Goal: Task Accomplishment & Management: Manage account settings

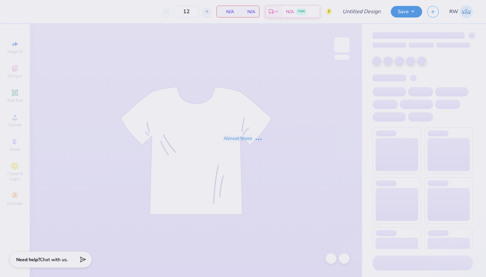
type input "DKD Fall Recruitment Associate Class Merch"
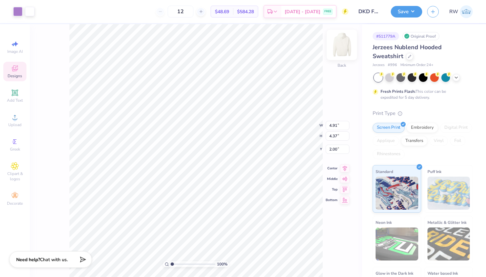
click at [346, 51] on img at bounding box center [341, 45] width 26 height 26
type input "12.94"
type input "11.52"
type input "5.53"
click at [343, 54] on img at bounding box center [341, 45] width 26 height 26
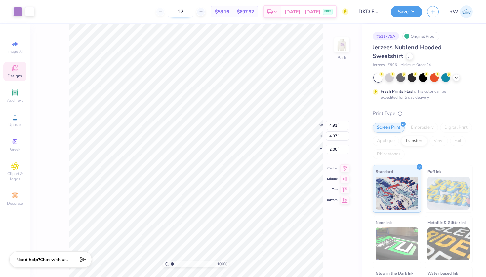
click at [193, 12] on input "12" at bounding box center [180, 12] width 26 height 12
type input "12"
type input "2.24"
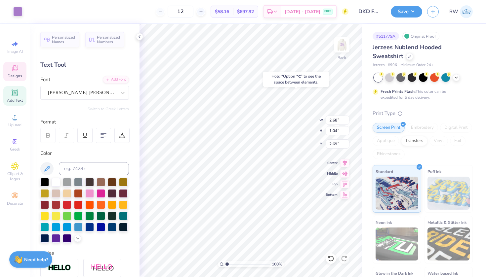
type input "2.48"
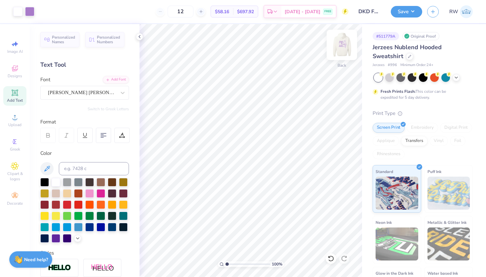
click at [342, 43] on img at bounding box center [341, 45] width 26 height 26
type input "10.90"
type input "9.70"
type input "5.78"
click at [340, 55] on img at bounding box center [341, 45] width 26 height 26
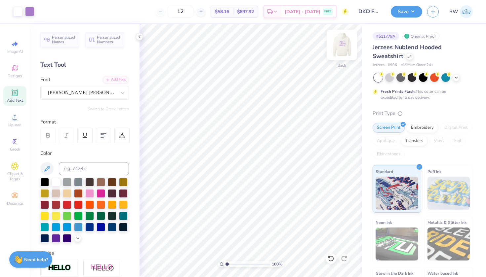
click at [340, 47] on img at bounding box center [341, 45] width 26 height 26
click at [337, 49] on img at bounding box center [341, 45] width 26 height 26
type input "3.00"
type input "2.53"
type input "1.22"
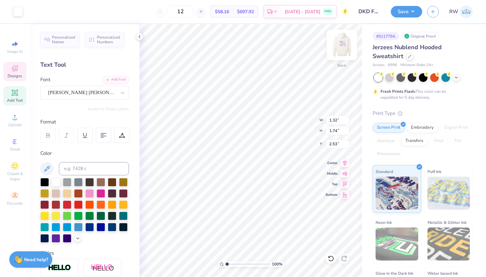
type input "1.73"
type input "7.54"
type input "4.27"
click at [142, 38] on icon at bounding box center [139, 36] width 5 height 5
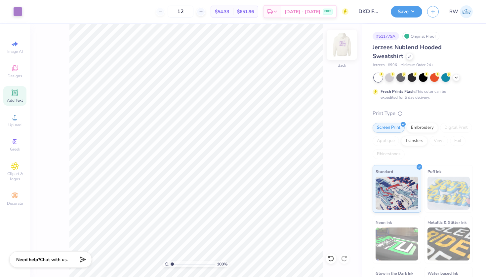
click at [338, 49] on img at bounding box center [341, 45] width 26 height 26
click at [347, 39] on img at bounding box center [341, 45] width 26 height 26
click at [193, 8] on input "12" at bounding box center [180, 12] width 26 height 12
type input "15"
type input "2.76"
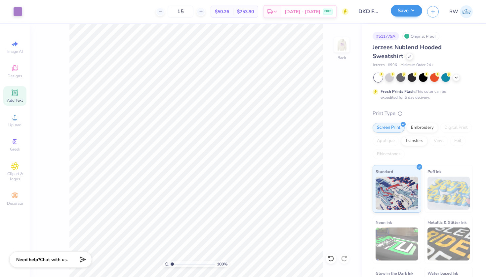
click at [411, 8] on button "Save" at bounding box center [405, 11] width 31 height 12
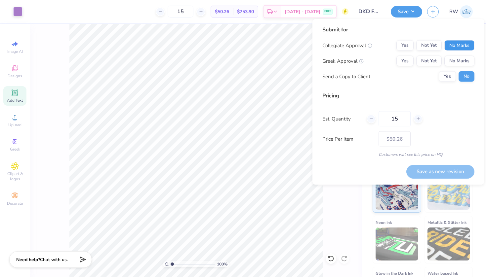
click at [465, 48] on button "No Marks" at bounding box center [459, 45] width 30 height 11
click at [404, 62] on button "Yes" at bounding box center [404, 61] width 17 height 11
click at [447, 83] on div "Submit for Collegiate Approval Yes Not Yet No Marks Greek Approval Yes Not Yet …" at bounding box center [398, 56] width 152 height 61
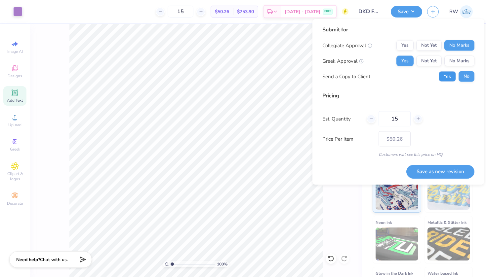
click at [447, 75] on button "Yes" at bounding box center [446, 76] width 17 height 11
click at [399, 119] on input "15" at bounding box center [394, 118] width 32 height 15
click at [457, 170] on button "Save as new revision" at bounding box center [440, 172] width 68 height 14
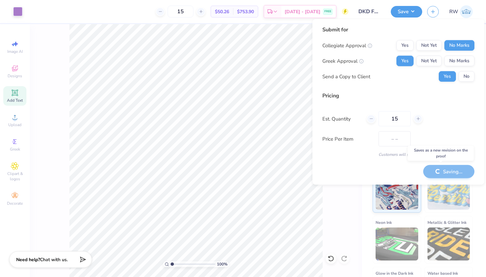
type input "$50.26"
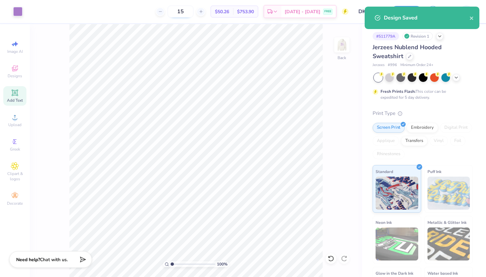
click at [193, 13] on input "15" at bounding box center [180, 12] width 26 height 12
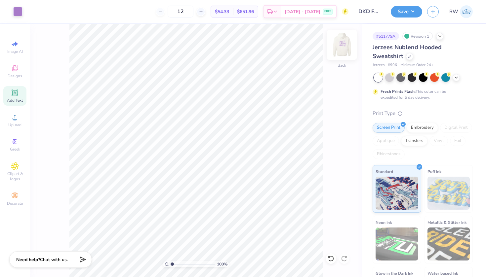
type input "12"
click at [342, 57] on div "Back" at bounding box center [341, 48] width 15 height 23
click at [340, 50] on img at bounding box center [341, 45] width 26 height 26
click at [340, 46] on img at bounding box center [341, 45] width 26 height 26
click at [340, 49] on img at bounding box center [341, 45] width 26 height 26
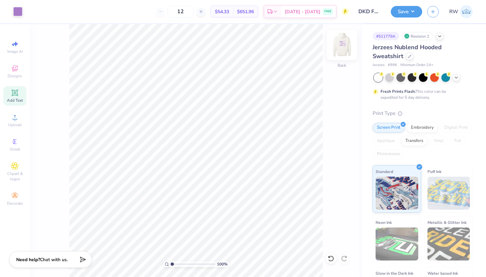
click at [344, 46] on img at bounding box center [341, 45] width 26 height 26
click at [343, 54] on div "Front" at bounding box center [341, 48] width 15 height 23
click at [348, 45] on img at bounding box center [341, 45] width 26 height 26
click at [342, 50] on img at bounding box center [341, 45] width 26 height 26
click at [343, 50] on img at bounding box center [341, 45] width 26 height 26
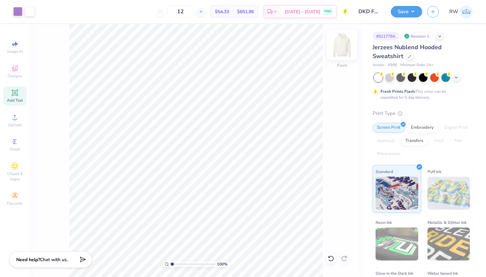
click at [340, 56] on img at bounding box center [341, 45] width 26 height 26
type input "1.80"
type input "2.57"
type input "1.60"
type input "2.29"
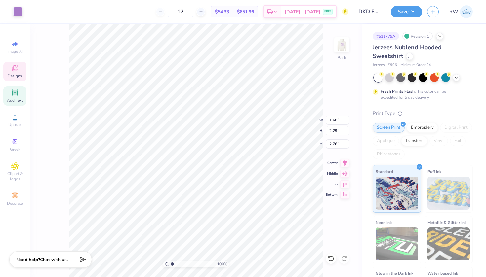
type input "1.85"
click at [342, 50] on img at bounding box center [341, 45] width 26 height 26
click at [342, 48] on img at bounding box center [341, 45] width 26 height 26
click at [348, 38] on div at bounding box center [341, 45] width 30 height 30
click at [344, 45] on img at bounding box center [341, 45] width 26 height 26
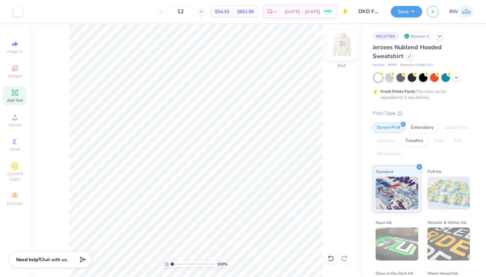
click at [344, 45] on img at bounding box center [341, 45] width 26 height 26
type input "12.94"
click at [330, 261] on icon at bounding box center [330, 258] width 7 height 7
click at [346, 43] on img at bounding box center [341, 45] width 26 height 26
type input "2.67"
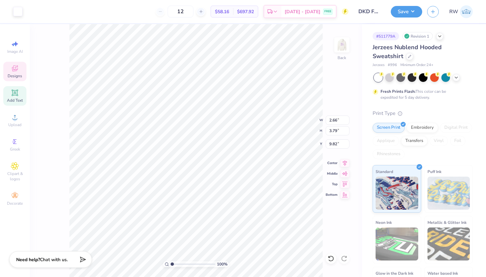
type input "3.83"
type input "11.16"
type input "1.61"
click at [21, 16] on div at bounding box center [17, 10] width 9 height 9
click at [16, 10] on div at bounding box center [17, 10] width 9 height 9
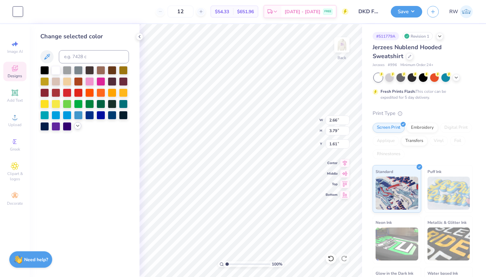
click at [75, 129] on div at bounding box center [77, 125] width 7 height 7
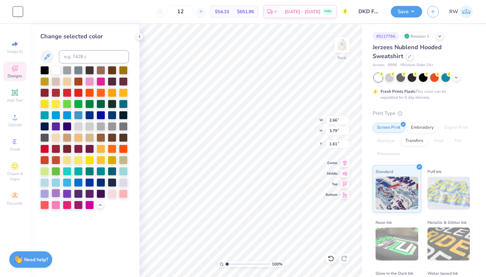
click at [56, 193] on div at bounding box center [56, 193] width 9 height 9
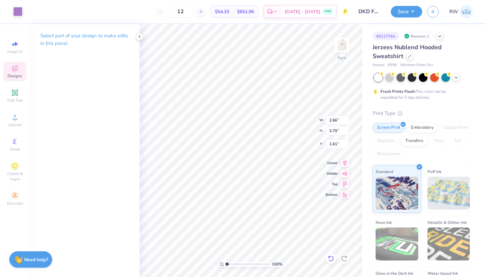
click at [330, 258] on icon at bounding box center [328, 256] width 1 height 1
type input "9.82"
click at [330, 258] on icon at bounding box center [328, 256] width 1 height 1
type input "2.67"
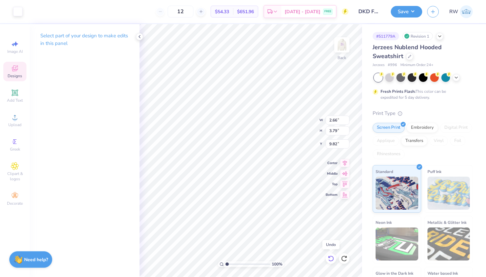
type input "3.83"
type input "1.69"
type input "2.66"
type input "3.79"
type input "9.82"
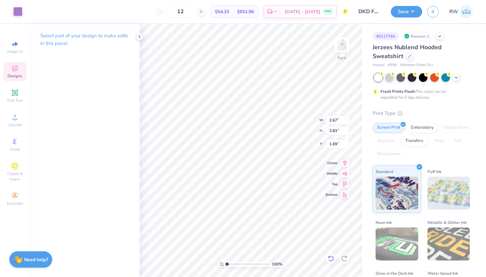
type input "1.95"
type input "2.79"
type input "2.72"
type input "2.38"
type input "2.18"
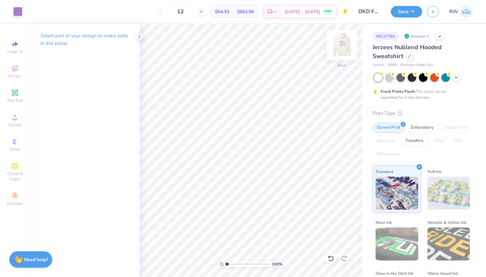
click at [342, 47] on img at bounding box center [341, 45] width 26 height 26
click at [340, 44] on img at bounding box center [341, 45] width 26 height 26
click at [341, 45] on img at bounding box center [341, 45] width 26 height 26
type input "14.09"
type input "2.70"
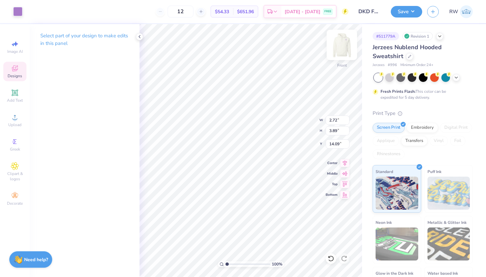
type input "3.85"
type input "11.58"
click at [329, 261] on icon at bounding box center [330, 258] width 7 height 7
click at [344, 43] on img at bounding box center [341, 45] width 26 height 26
type input "1.95"
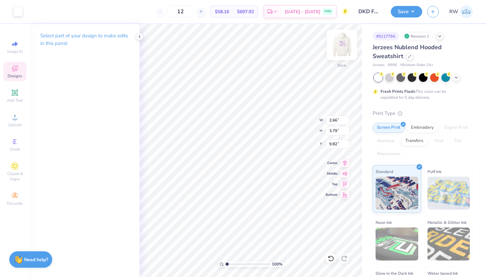
type input "2.79"
type input "4.87"
type input "2.66"
type input "3.79"
type input "2.48"
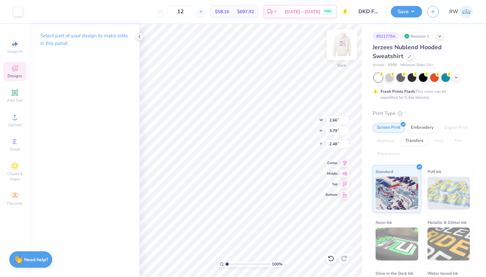
type input "1.95"
type input "2.79"
click at [346, 186] on icon at bounding box center [344, 183] width 9 height 8
type input "2.48"
type input "2.66"
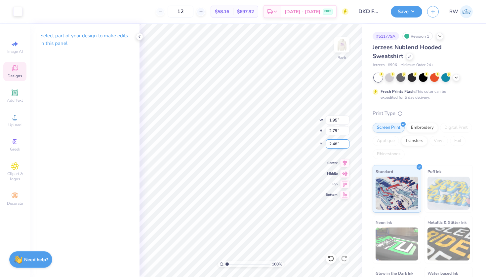
type input "3.79"
type input "6.11"
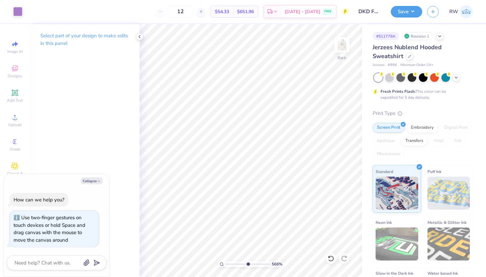
drag, startPoint x: 228, startPoint y: 263, endPoint x: 247, endPoint y: 263, distance: 19.8
click at [247, 263] on input "range" at bounding box center [247, 264] width 45 height 6
drag, startPoint x: 246, startPoint y: 263, endPoint x: 206, endPoint y: 263, distance: 39.3
type input "1"
click at [206, 263] on div "100 %" at bounding box center [250, 150] width 253 height 253
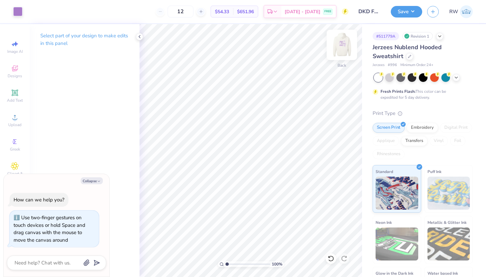
click at [340, 47] on img at bounding box center [341, 45] width 26 height 26
type textarea "x"
type input "14.75"
click at [338, 48] on img at bounding box center [341, 45] width 26 height 26
click at [340, 49] on img at bounding box center [341, 45] width 26 height 26
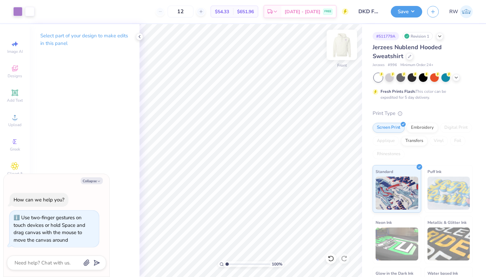
click at [341, 41] on img at bounding box center [341, 45] width 26 height 26
click at [339, 45] on img at bounding box center [341, 45] width 26 height 26
type textarea "x"
type input "15.75"
type textarea "x"
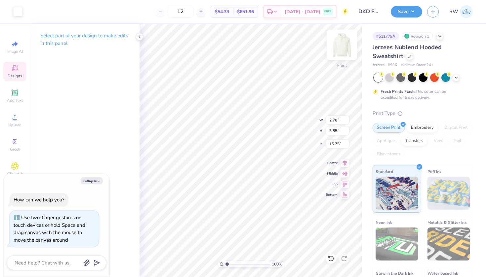
type input "2.72"
type input "3.89"
type input "11.60"
click at [333, 257] on icon at bounding box center [330, 258] width 7 height 7
click at [331, 258] on icon at bounding box center [330, 258] width 7 height 7
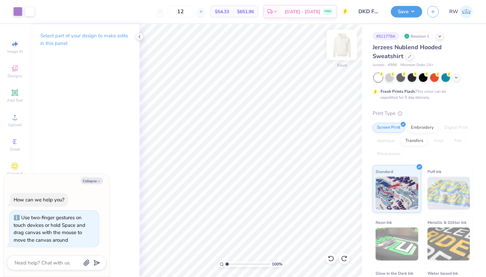
click at [348, 47] on img at bounding box center [341, 45] width 26 height 26
type textarea "x"
type input "11.21"
type textarea "x"
type input "11.67"
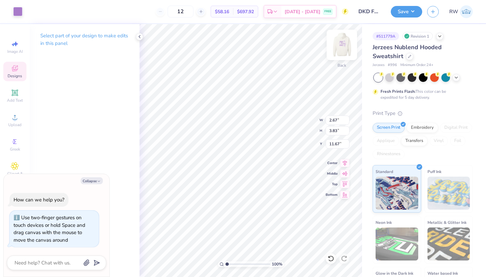
type textarea "x"
type input "7.18"
type textarea "x"
type input "2.66"
type input "3.79"
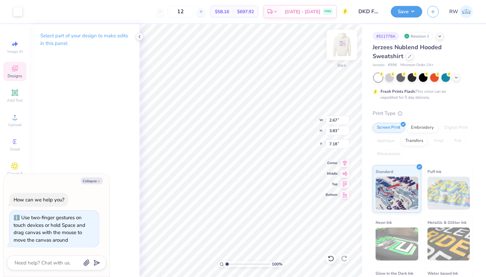
type input "11.67"
type textarea "x"
type input "2.20"
type textarea "x"
type input "2.67"
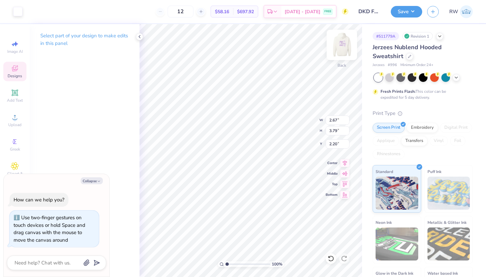
type input "3.83"
type input "7.18"
type textarea "x"
type input "2.20"
type textarea "x"
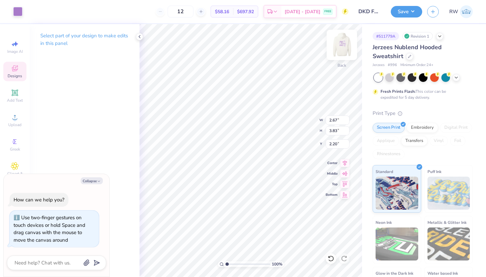
type input "1.36"
type input "1.95"
type textarea "x"
type input "8.55"
type textarea "x"
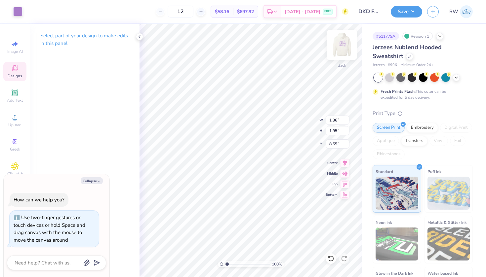
type input "2.66"
type input "3.79"
type input "2.20"
type textarea "x"
type input "2.10"
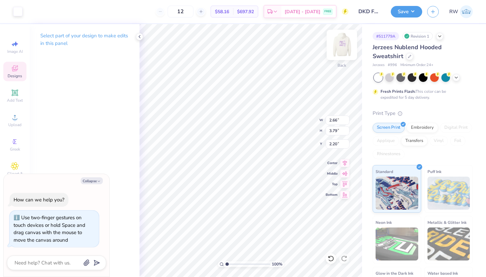
type input "2.99"
type input "3.00"
type textarea "x"
type input "2.42"
type textarea "x"
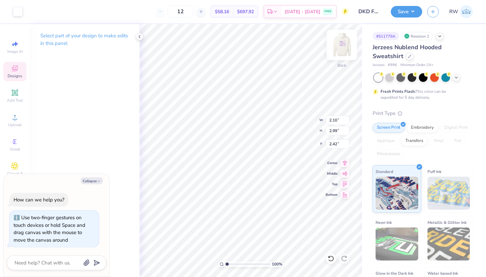
type input "1.36"
type input "1.95"
type input "8.55"
type textarea "x"
type input "2.30"
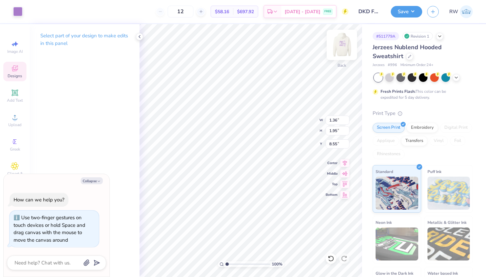
type input "3.30"
type textarea "x"
type input "2.42"
click at [345, 43] on img at bounding box center [341, 45] width 26 height 26
click at [29, 11] on div at bounding box center [29, 10] width 9 height 9
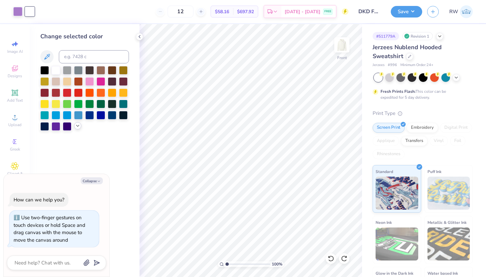
click at [77, 126] on polyline at bounding box center [77, 125] width 3 height 1
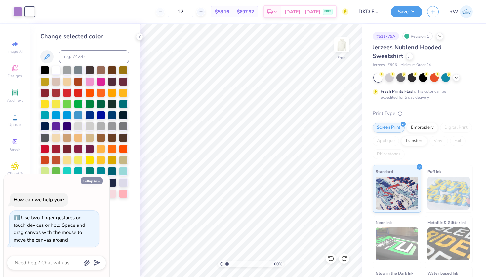
click at [101, 182] on button "Collapse" at bounding box center [92, 180] width 22 height 7
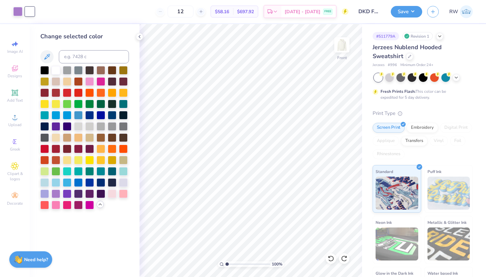
type textarea "x"
click at [56, 195] on div at bounding box center [56, 193] width 9 height 9
click at [344, 51] on img at bounding box center [341, 45] width 26 height 26
click at [19, 16] on div at bounding box center [17, 10] width 9 height 9
click at [57, 194] on div at bounding box center [56, 193] width 9 height 9
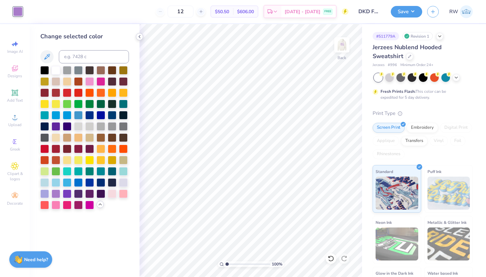
click at [140, 39] on icon at bounding box center [139, 36] width 5 height 5
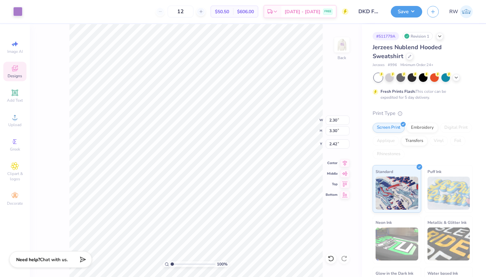
type input "1.81"
type input "2.59"
type input "6.71"
type input "2.10"
type input "2.99"
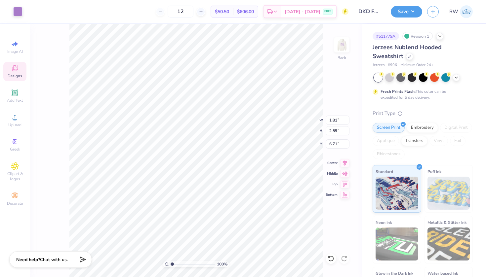
type input "2.42"
type input "2.32"
click at [342, 53] on img at bounding box center [341, 45] width 26 height 26
click at [193, 12] on input "12" at bounding box center [180, 12] width 26 height 12
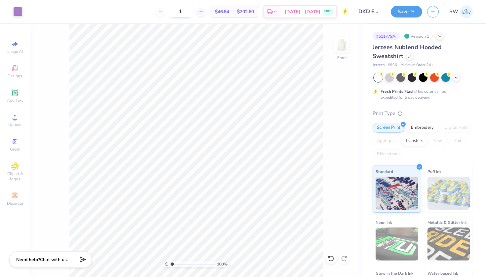
type input "12"
click at [353, 51] on div "100 % Front" at bounding box center [196, 150] width 332 height 253
click at [347, 49] on img at bounding box center [341, 45] width 26 height 26
drag, startPoint x: 171, startPoint y: 265, endPoint x: 178, endPoint y: 265, distance: 6.3
click at [178, 265] on input "range" at bounding box center [192, 264] width 45 height 6
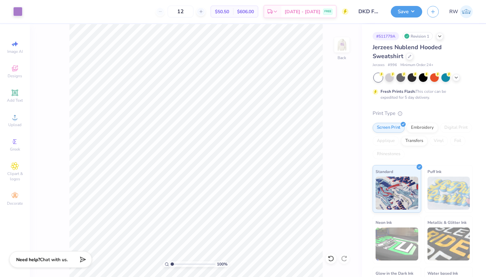
drag, startPoint x: 178, startPoint y: 264, endPoint x: 143, endPoint y: 259, distance: 34.8
type input "1"
click at [143, 259] on div "100 %" at bounding box center [195, 150] width 253 height 253
click at [413, 11] on button "Save" at bounding box center [405, 11] width 31 height 12
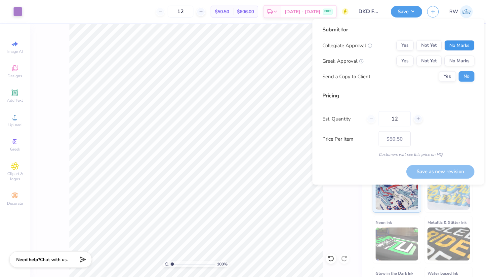
click at [467, 45] on button "No Marks" at bounding box center [459, 45] width 30 height 11
click at [409, 61] on button "Yes" at bounding box center [404, 61] width 17 height 11
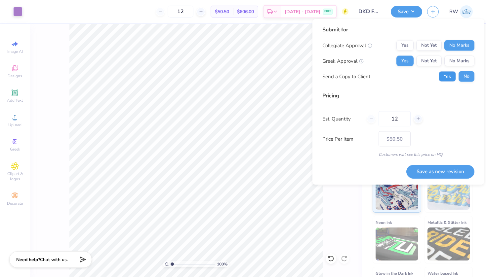
click at [453, 74] on button "Yes" at bounding box center [446, 76] width 17 height 11
click at [452, 172] on button "Save as new revision" at bounding box center [440, 172] width 68 height 14
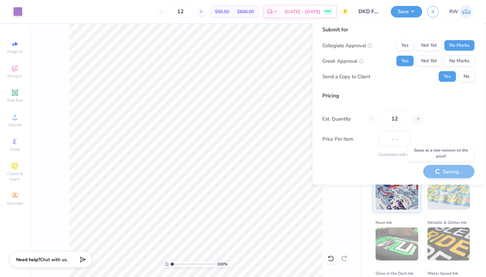
type input "$50.50"
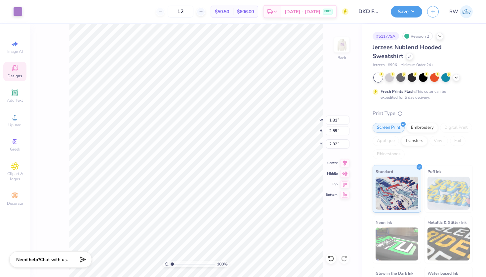
type input "6.32"
click at [342, 47] on img at bounding box center [341, 45] width 26 height 26
click at [342, 49] on img at bounding box center [341, 45] width 26 height 26
click at [327, 261] on icon at bounding box center [330, 258] width 7 height 7
click at [344, 45] on img at bounding box center [341, 45] width 26 height 26
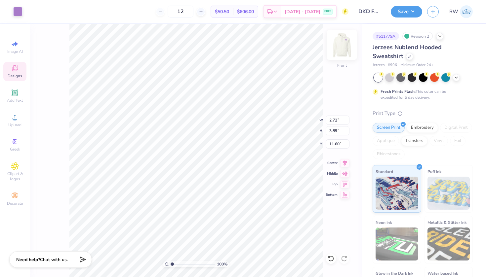
click at [346, 39] on img at bounding box center [341, 45] width 26 height 26
click at [344, 43] on img at bounding box center [341, 45] width 26 height 26
click at [330, 259] on icon at bounding box center [330, 258] width 7 height 7
type input "11.60"
click at [339, 51] on img at bounding box center [341, 45] width 26 height 26
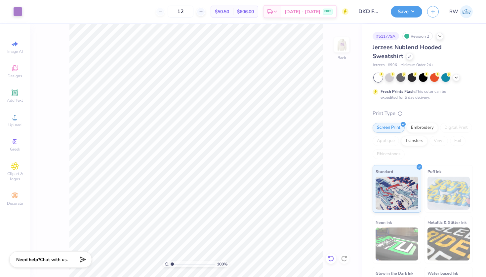
click at [329, 258] on icon at bounding box center [328, 256] width 1 height 1
click at [410, 55] on icon at bounding box center [409, 55] width 3 height 3
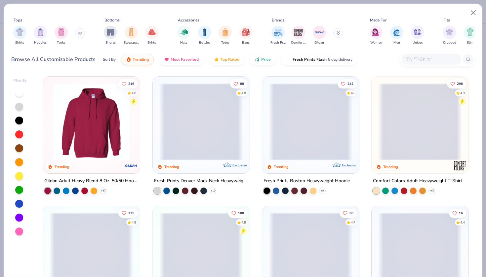
click at [85, 32] on button at bounding box center [80, 33] width 10 height 10
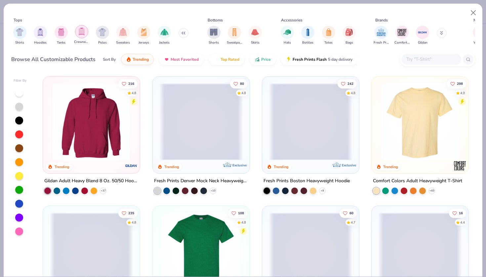
click at [83, 38] on div "filter for Crewnecks" at bounding box center [81, 31] width 13 height 13
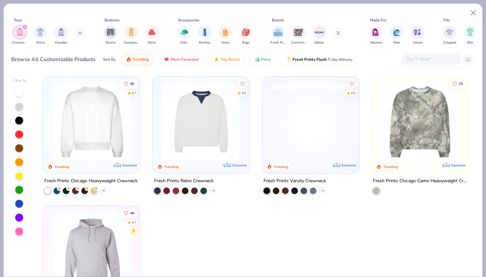
click at [338, 33] on icon at bounding box center [338, 32] width 2 height 1
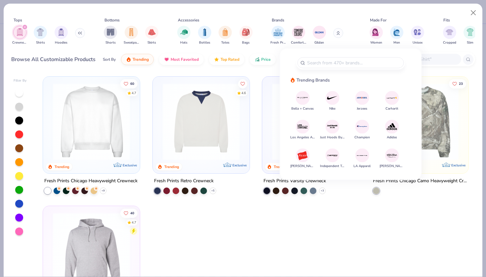
click at [364, 100] on img at bounding box center [362, 98] width 12 height 12
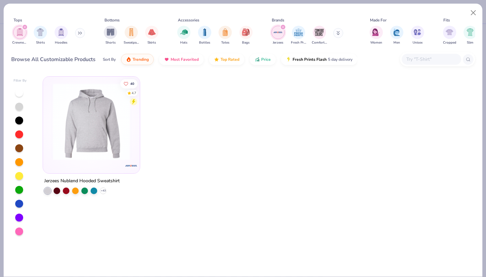
click at [113, 135] on img at bounding box center [92, 121] width 84 height 77
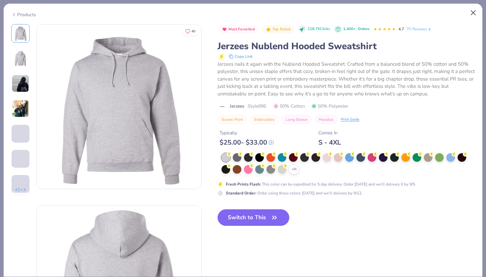
click at [470, 16] on button "Close" at bounding box center [473, 13] width 13 height 13
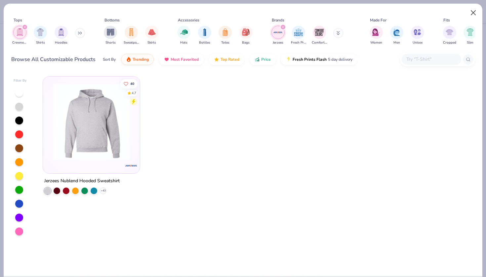
click at [473, 14] on button "Close" at bounding box center [473, 13] width 13 height 13
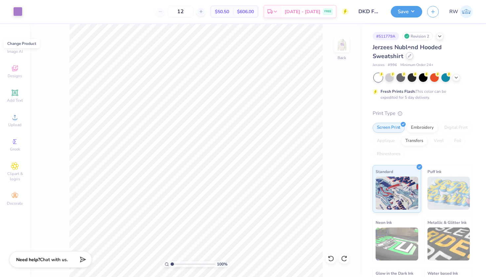
click at [411, 55] on div at bounding box center [409, 55] width 7 height 7
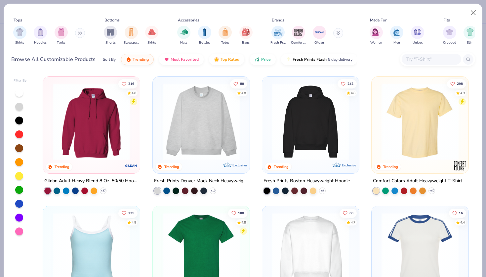
click at [418, 59] on input "text" at bounding box center [430, 59] width 51 height 8
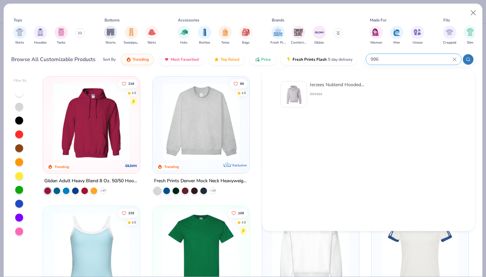
type input "996"
click at [293, 102] on img at bounding box center [293, 94] width 20 height 20
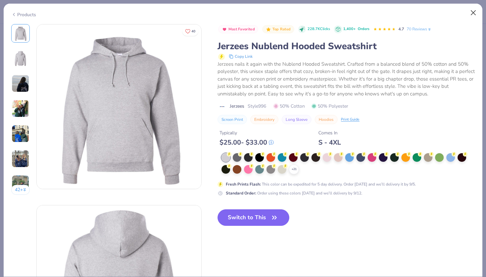
click at [473, 14] on button "Close" at bounding box center [473, 13] width 13 height 13
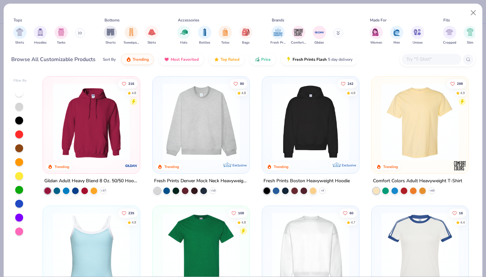
click at [87, 106] on img at bounding box center [92, 121] width 84 height 77
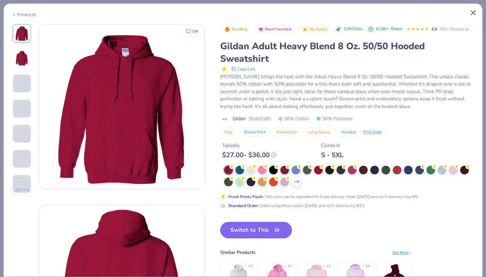
click at [470, 11] on button "Close" at bounding box center [473, 13] width 13 height 13
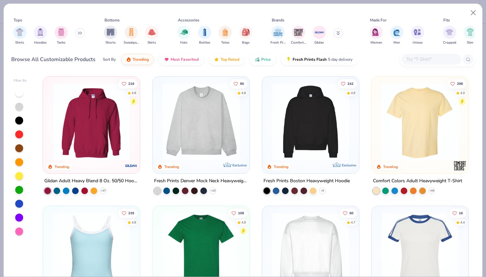
click at [336, 37] on button at bounding box center [338, 33] width 10 height 10
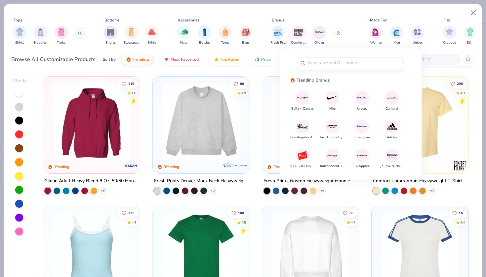
click at [337, 35] on button at bounding box center [338, 33] width 10 height 10
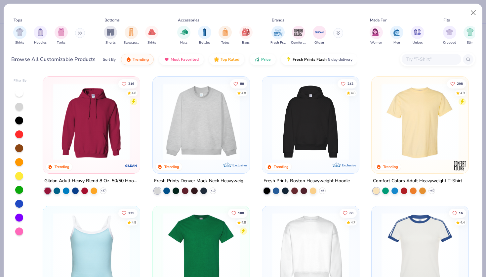
click at [337, 35] on icon at bounding box center [337, 33] width 3 height 4
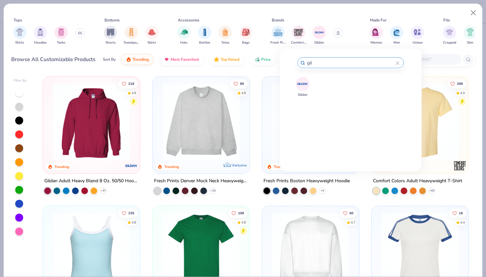
type input "gil"
click at [302, 83] on img at bounding box center [303, 84] width 12 height 12
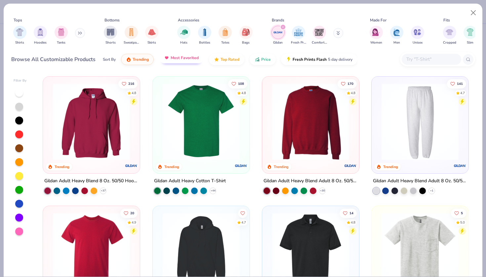
click at [186, 63] on button "Most Favorited" at bounding box center [181, 57] width 45 height 11
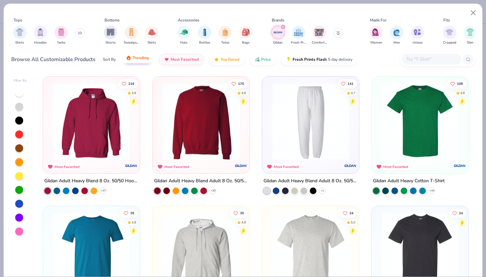
click at [146, 58] on span "Trending" at bounding box center [140, 57] width 16 height 5
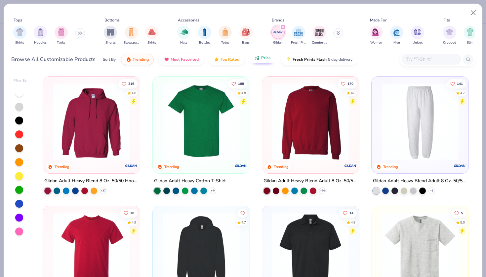
click at [267, 57] on span "Price" at bounding box center [266, 57] width 10 height 5
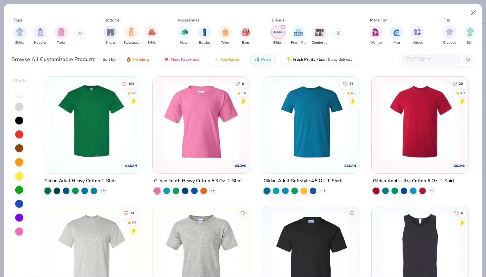
click at [83, 36] on button at bounding box center [80, 33] width 10 height 10
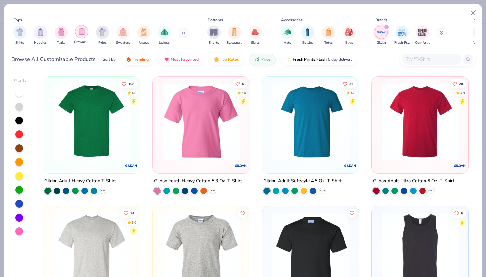
click at [84, 35] on img "filter for Crewnecks" at bounding box center [81, 32] width 7 height 8
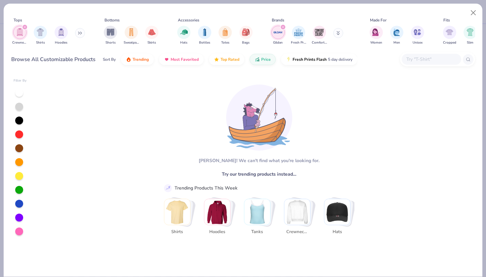
click at [19, 34] on img "filter for Crewnecks" at bounding box center [19, 32] width 7 height 8
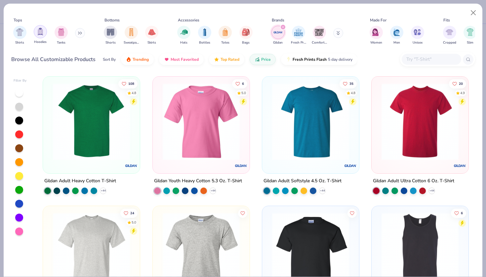
click at [36, 33] on div "filter for Hoodies" at bounding box center [40, 31] width 13 height 13
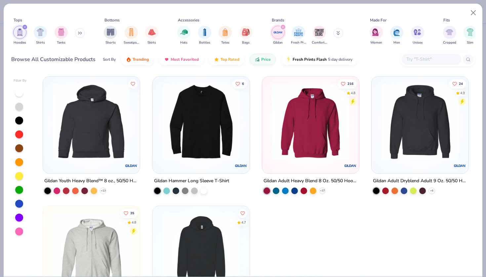
click at [210, 146] on img at bounding box center [201, 121] width 84 height 77
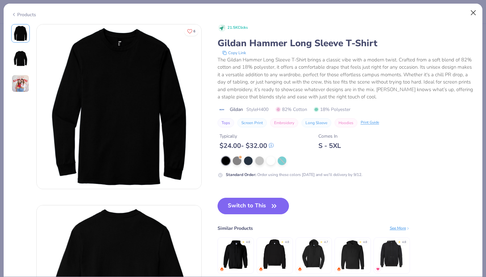
click at [473, 13] on button "Close" at bounding box center [473, 13] width 13 height 13
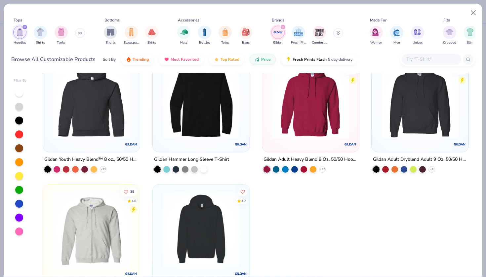
scroll to position [19, 0]
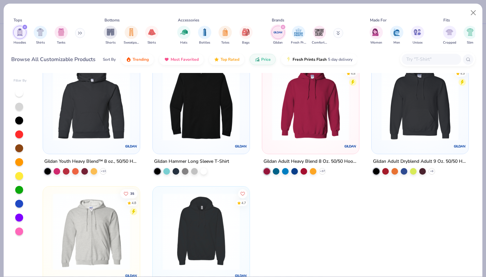
click at [406, 133] on img at bounding box center [420, 102] width 84 height 77
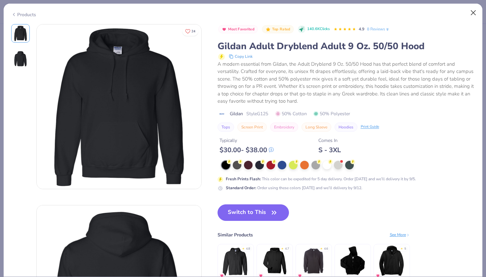
click at [474, 12] on button "Close" at bounding box center [473, 13] width 13 height 13
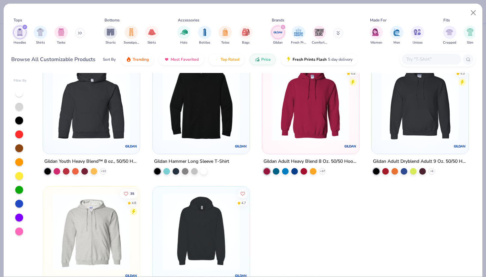
click at [336, 35] on button at bounding box center [338, 33] width 10 height 10
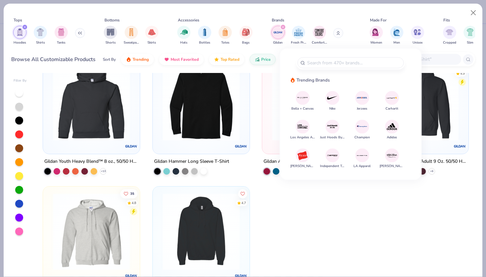
click at [358, 95] on img at bounding box center [362, 98] width 12 height 12
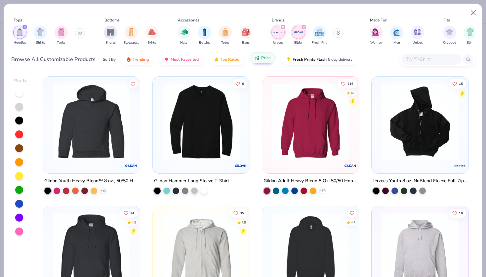
click at [264, 59] on span "Price" at bounding box center [266, 57] width 10 height 5
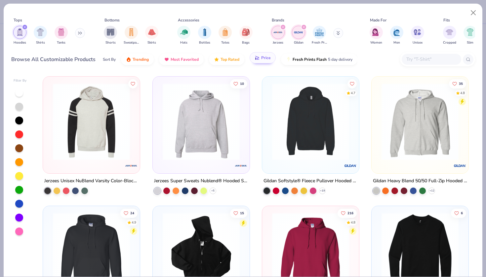
click at [266, 56] on span "Price" at bounding box center [266, 57] width 10 height 5
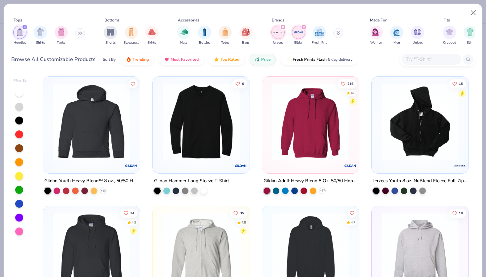
click at [123, 136] on img at bounding box center [92, 121] width 84 height 77
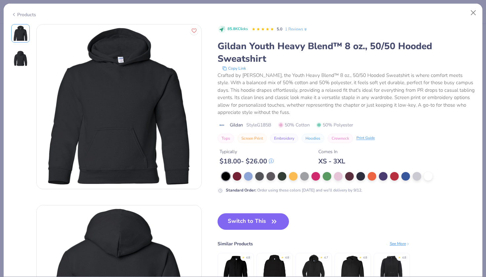
click at [22, 65] on img at bounding box center [21, 59] width 16 height 16
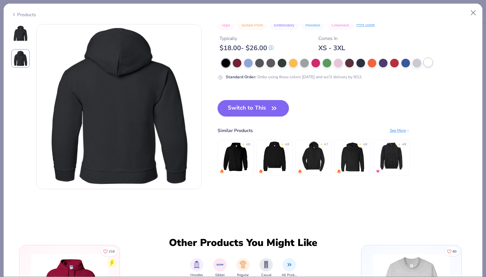
click at [429, 60] on div at bounding box center [427, 62] width 9 height 9
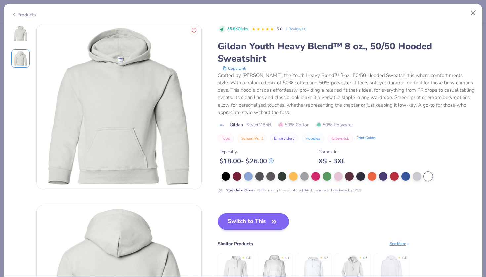
click at [276, 219] on icon "button" at bounding box center [273, 221] width 9 height 9
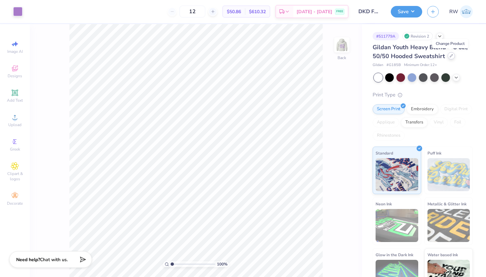
click at [449, 56] on icon at bounding box center [450, 55] width 3 height 3
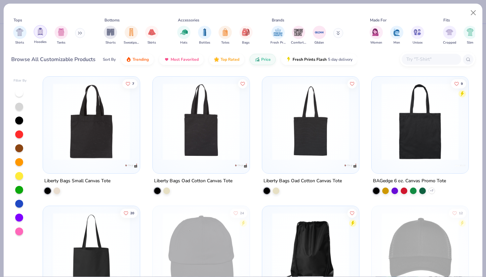
click at [40, 34] on img "filter for Hoodies" at bounding box center [40, 32] width 7 height 8
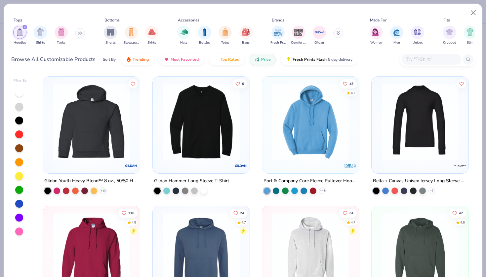
click at [17, 30] on img "filter for Hoodies" at bounding box center [19, 32] width 7 height 8
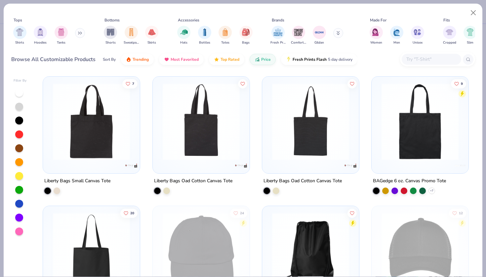
click at [85, 34] on button at bounding box center [80, 33] width 10 height 10
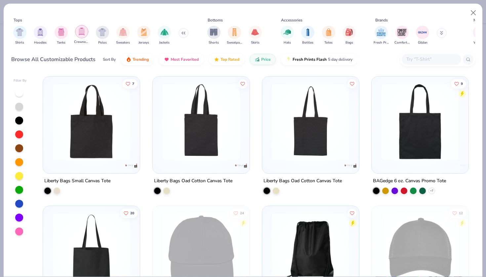
click at [87, 34] on div "filter for Crewnecks" at bounding box center [81, 31] width 13 height 13
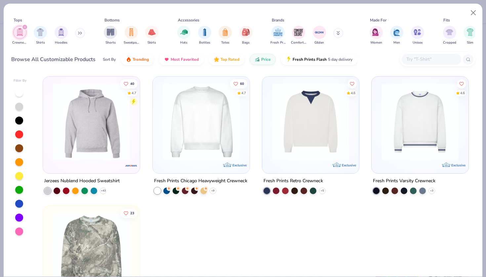
click at [78, 34] on button at bounding box center [80, 33] width 10 height 10
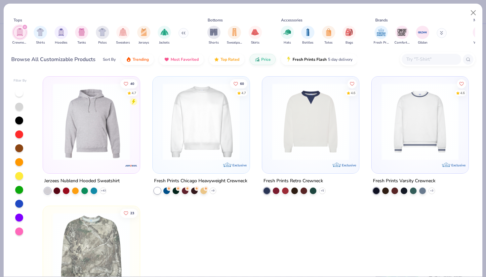
click at [15, 32] on div "filter for Crewnecks" at bounding box center [19, 32] width 13 height 13
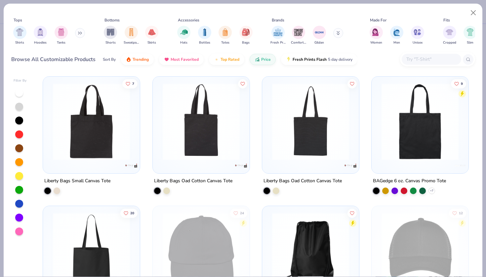
click at [326, 33] on div "Fresh Prints Comfort Colors Gildan" at bounding box center [310, 35] width 83 height 24
click at [320, 33] on img "filter for Gildan" at bounding box center [319, 32] width 10 height 10
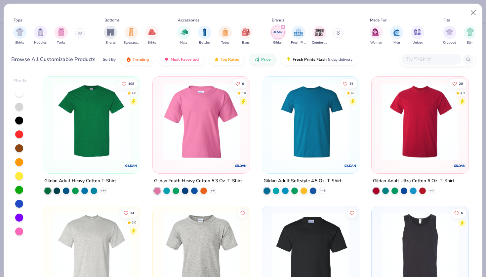
scroll to position [0, 0]
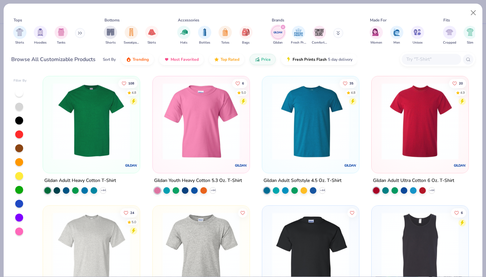
click at [78, 36] on button at bounding box center [80, 33] width 10 height 10
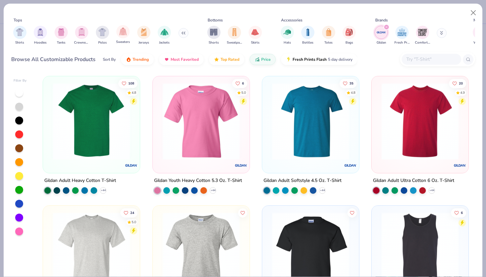
click at [124, 40] on span "Sweaters" at bounding box center [123, 42] width 14 height 5
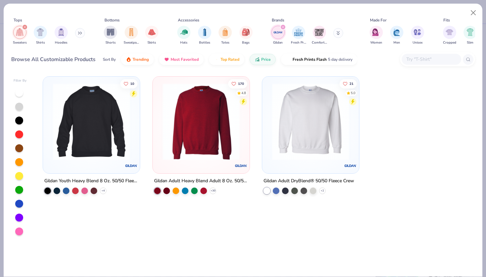
click at [108, 135] on img at bounding box center [92, 121] width 84 height 77
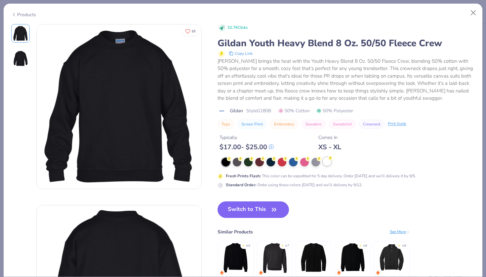
click at [328, 161] on div at bounding box center [326, 161] width 9 height 9
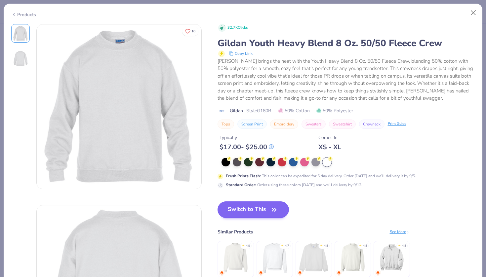
click at [273, 216] on button "Switch to This" at bounding box center [253, 209] width 72 height 17
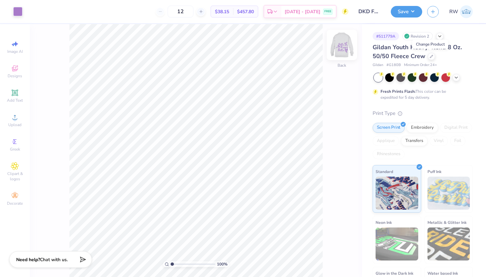
click at [340, 45] on img at bounding box center [341, 45] width 26 height 26
click at [341, 48] on img at bounding box center [341, 45] width 26 height 26
click at [432, 59] on div "Gildan Youth Heavy Blend 8 Oz. 50/50 Fleece Crew" at bounding box center [422, 52] width 100 height 18
click at [430, 57] on icon at bounding box center [430, 55] width 3 height 3
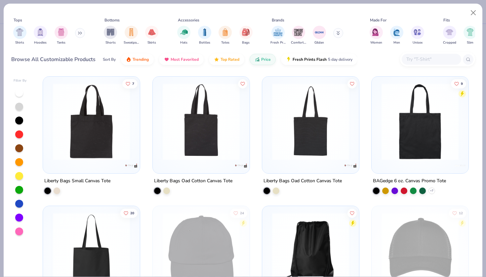
click at [84, 35] on button at bounding box center [80, 33] width 10 height 10
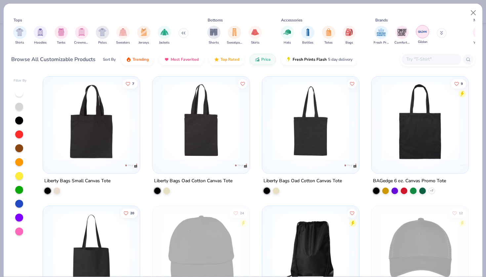
click at [423, 34] on img "filter for Gildan" at bounding box center [422, 32] width 10 height 10
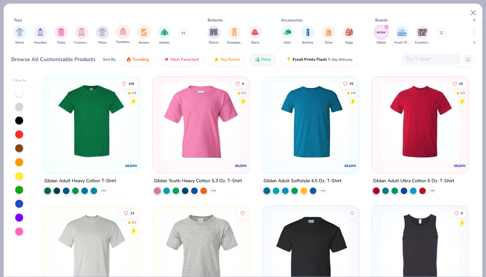
click at [124, 37] on div "filter for Sweaters" at bounding box center [122, 31] width 13 height 13
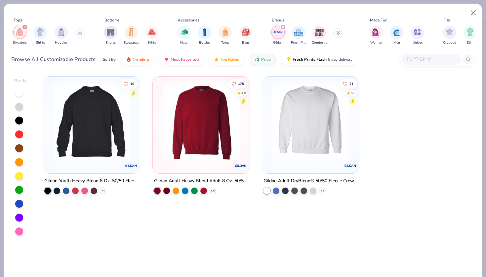
click at [286, 160] on div at bounding box center [310, 123] width 90 height 87
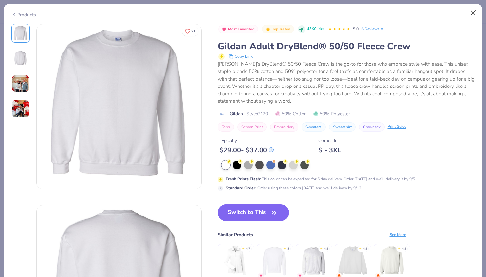
click at [475, 12] on button "Close" at bounding box center [473, 13] width 13 height 13
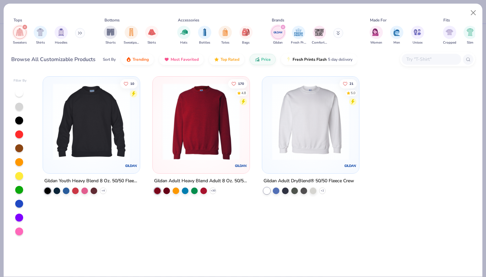
click at [291, 131] on img at bounding box center [311, 121] width 84 height 77
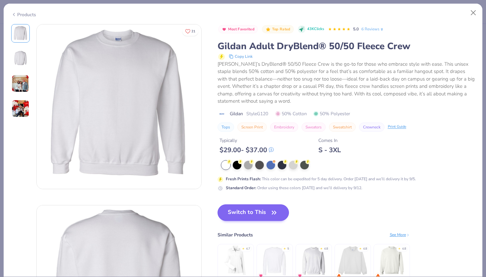
click at [252, 213] on button "Switch to This" at bounding box center [253, 212] width 72 height 17
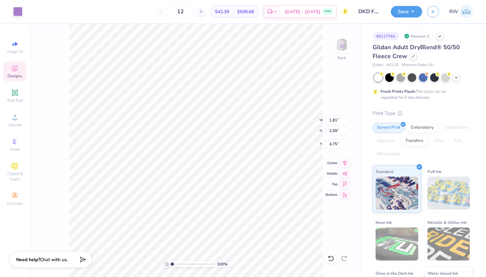
type input "7.21"
type input "2.10"
type input "2.99"
type input "1.80"
type input "1.81"
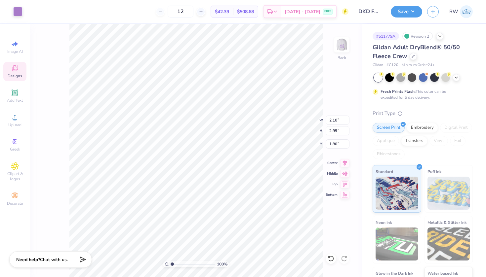
type input "2.59"
type input "2.00"
click at [342, 52] on img at bounding box center [341, 45] width 26 height 26
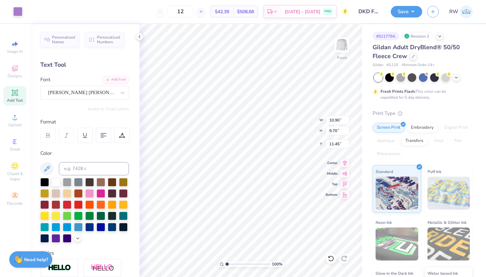
type input "5.47"
click at [140, 36] on polyline at bounding box center [139, 36] width 1 height 3
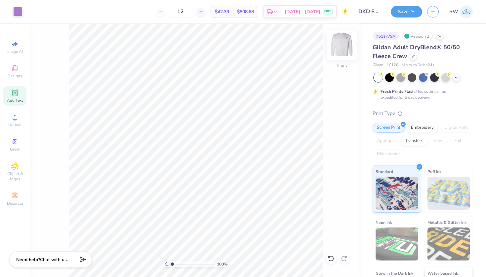
click at [343, 50] on img at bounding box center [341, 45] width 26 height 26
click at [346, 50] on img at bounding box center [341, 45] width 26 height 26
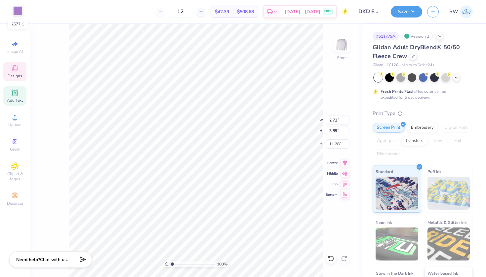
click at [18, 14] on div at bounding box center [17, 10] width 9 height 9
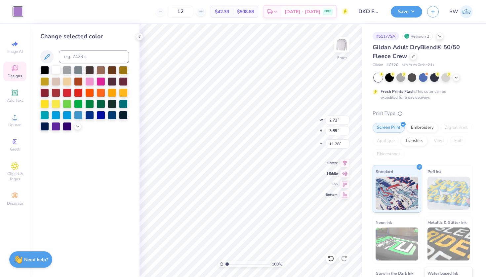
click at [55, 70] on div at bounding box center [56, 69] width 9 height 9
type input "3.84"
type input "3.73"
type input "8.61"
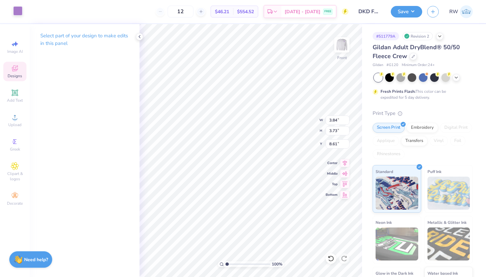
click at [19, 10] on div at bounding box center [17, 10] width 9 height 9
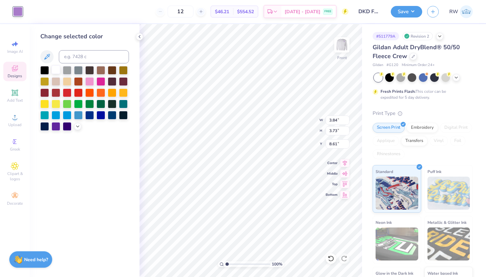
click at [57, 72] on div at bounding box center [56, 69] width 9 height 9
type input "2.94"
type input "3.85"
type input "5.47"
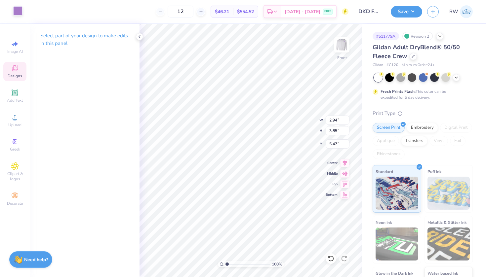
click at [16, 14] on div at bounding box center [17, 10] width 9 height 9
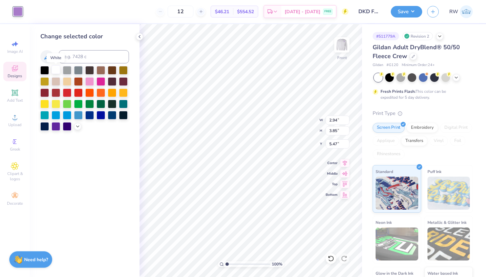
click at [55, 73] on div at bounding box center [56, 69] width 9 height 9
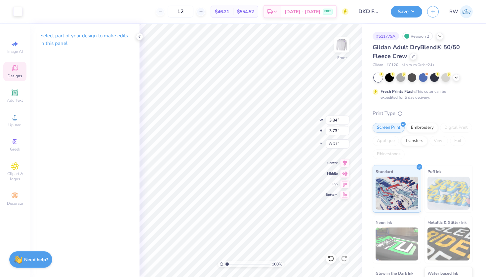
type input "9.32"
type input "3.79"
type input "3.44"
type input "8.95"
type input "3.84"
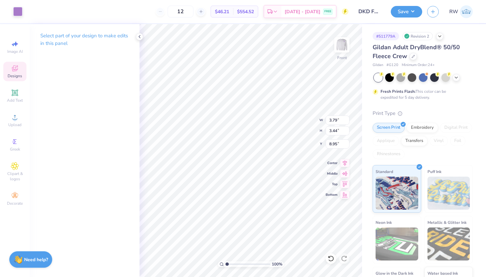
type input "3.73"
type input "9.32"
click at [17, 13] on div at bounding box center [17, 10] width 9 height 9
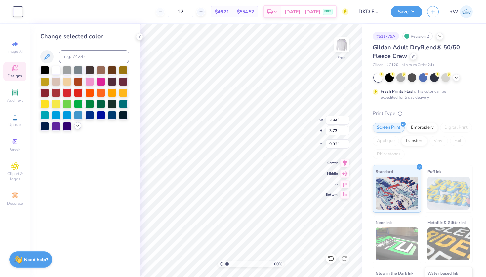
click at [79, 126] on icon at bounding box center [77, 125] width 5 height 5
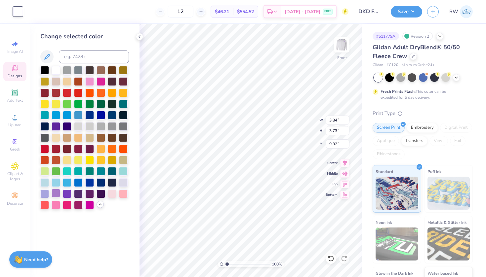
click at [56, 193] on div at bounding box center [56, 193] width 9 height 9
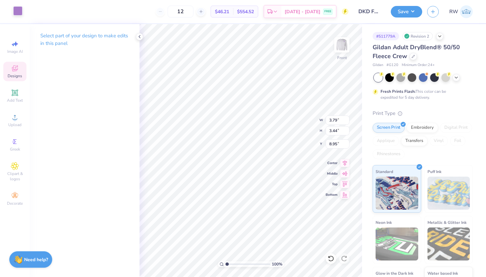
click at [17, 13] on div at bounding box center [17, 10] width 9 height 9
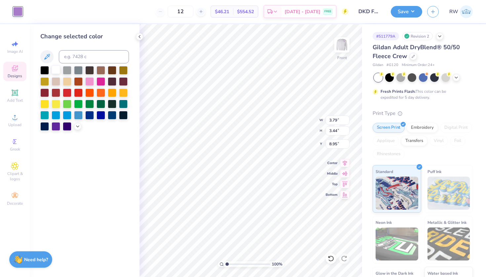
click at [59, 73] on div at bounding box center [56, 69] width 9 height 9
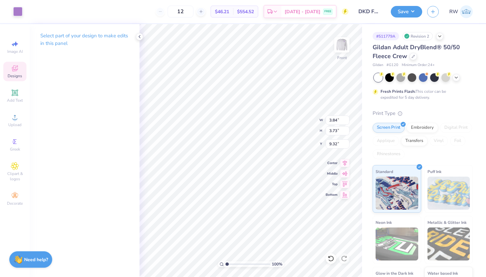
type input "8.77"
click at [340, 43] on img at bounding box center [341, 45] width 26 height 26
click at [21, 14] on div at bounding box center [17, 10] width 9 height 9
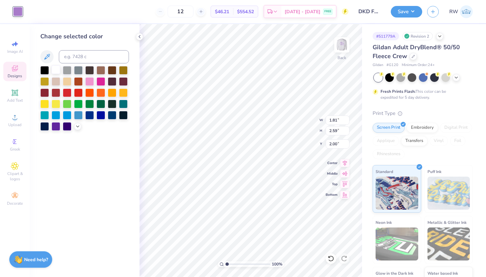
click at [57, 72] on div at bounding box center [56, 69] width 9 height 9
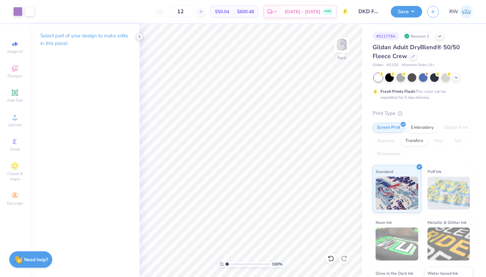
click at [139, 34] on icon at bounding box center [139, 36] width 5 height 5
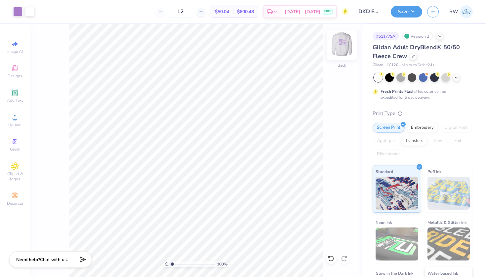
click at [342, 47] on img at bounding box center [341, 45] width 26 height 26
type input "3.49"
type input "3.39"
type input "9.11"
click at [328, 256] on icon at bounding box center [330, 258] width 7 height 7
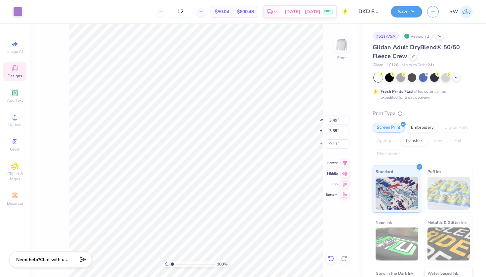
type input "8.76"
click at [336, 52] on img at bounding box center [341, 45] width 26 height 26
type input "2.64"
type input "2.10"
type input "2.99"
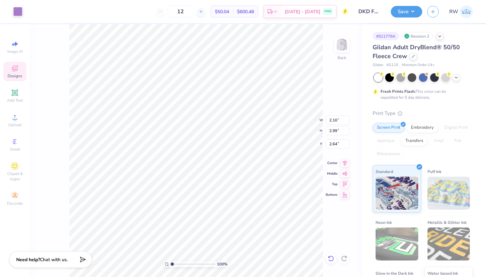
click at [328, 256] on icon at bounding box center [330, 258] width 7 height 7
type input "1.80"
click at [328, 256] on icon at bounding box center [330, 258] width 7 height 7
click at [347, 84] on div "100 % Back W 2.10 2.10 " H 2.99 2.99 " Y 1.80 1.80 " Center Middle Top Bottom" at bounding box center [196, 150] width 332 height 253
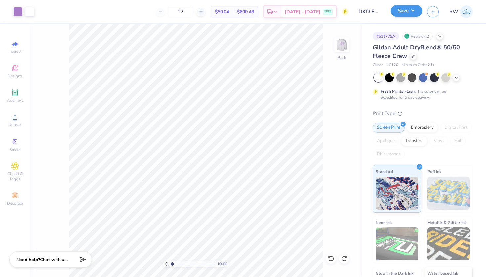
click at [412, 13] on button "Save" at bounding box center [405, 11] width 31 height 12
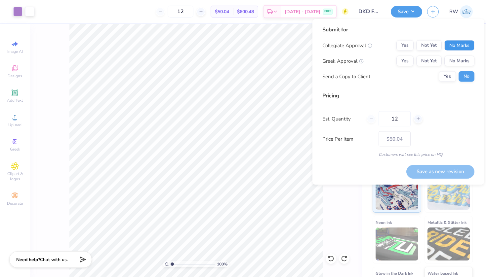
click at [464, 42] on button "No Marks" at bounding box center [459, 45] width 30 height 11
click at [402, 58] on button "Yes" at bounding box center [404, 61] width 17 height 11
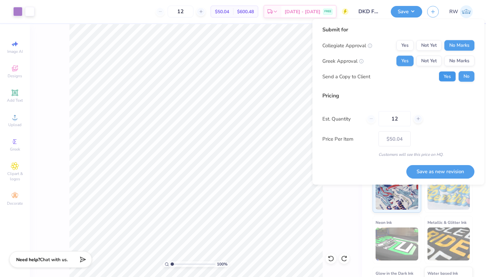
click at [454, 79] on button "Yes" at bounding box center [446, 76] width 17 height 11
click at [448, 173] on button "Save as new revision" at bounding box center [440, 172] width 68 height 14
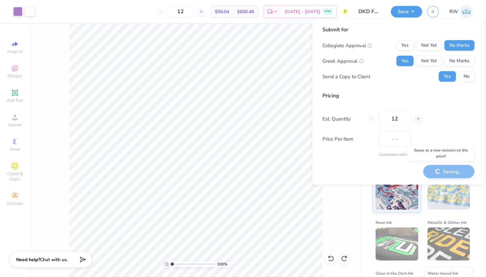
type input "$50.04"
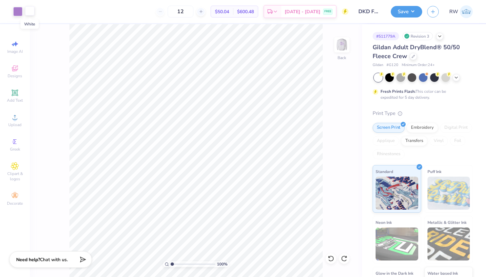
click at [32, 13] on div at bounding box center [29, 10] width 9 height 9
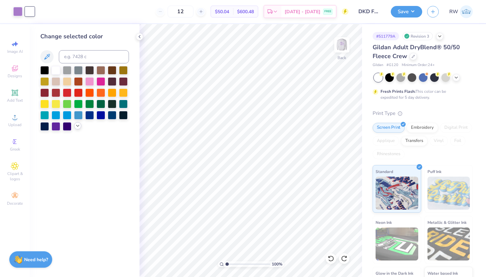
click at [75, 125] on div at bounding box center [77, 125] width 7 height 7
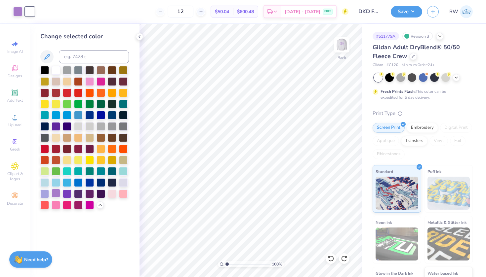
click at [56, 192] on div at bounding box center [56, 193] width 9 height 9
click at [344, 44] on img at bounding box center [341, 45] width 26 height 26
click at [29, 15] on div at bounding box center [29, 10] width 9 height 9
click at [55, 194] on div at bounding box center [56, 193] width 9 height 9
click at [140, 36] on icon at bounding box center [139, 36] width 5 height 5
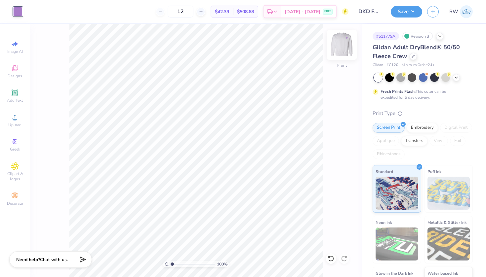
click at [346, 42] on img at bounding box center [341, 45] width 26 height 26
click at [193, 12] on input "12" at bounding box center [180, 12] width 26 height 12
type input "12"
click at [414, 9] on button "Save" at bounding box center [405, 11] width 31 height 12
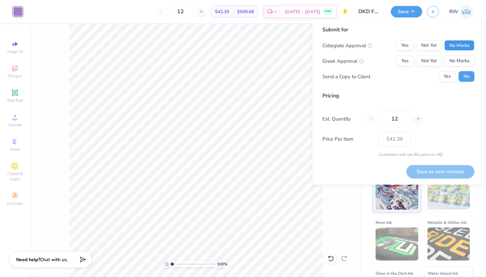
click at [459, 48] on button "No Marks" at bounding box center [459, 45] width 30 height 11
click at [409, 61] on button "Yes" at bounding box center [404, 61] width 17 height 11
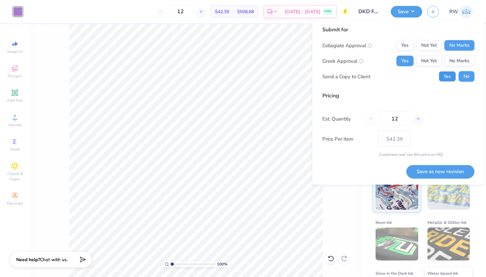
click at [450, 79] on button "Yes" at bounding box center [446, 76] width 17 height 11
click at [440, 171] on button "Save as new revision" at bounding box center [440, 172] width 68 height 14
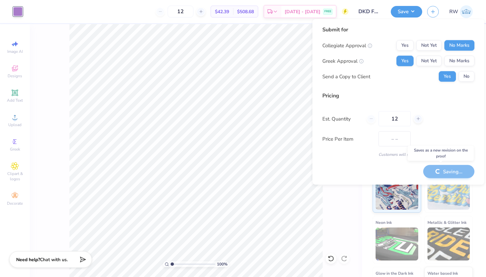
type input "$42.39"
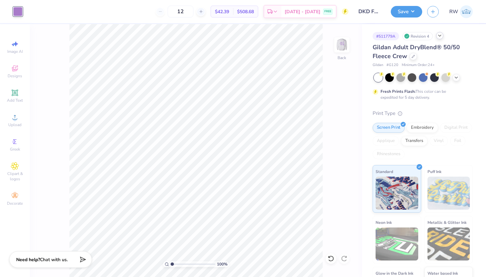
click at [439, 37] on icon at bounding box center [439, 35] width 5 height 5
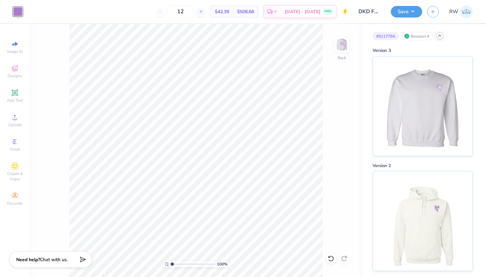
click at [437, 38] on icon at bounding box center [439, 35] width 5 height 5
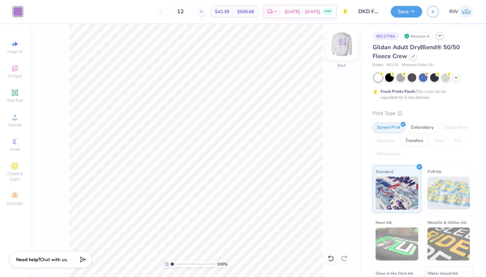
click at [341, 48] on img at bounding box center [341, 45] width 26 height 26
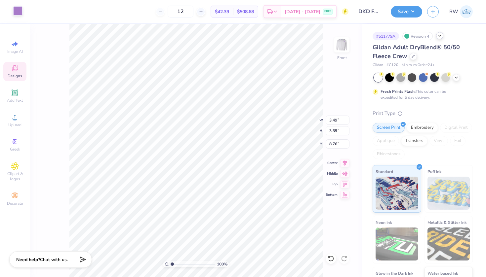
click at [14, 8] on div at bounding box center [17, 10] width 9 height 9
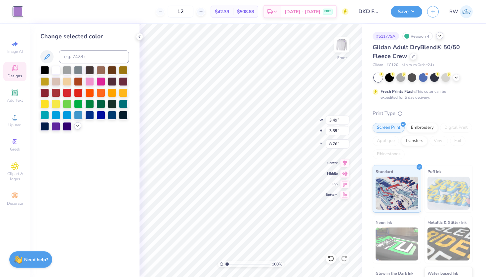
click at [77, 128] on icon at bounding box center [77, 125] width 5 height 5
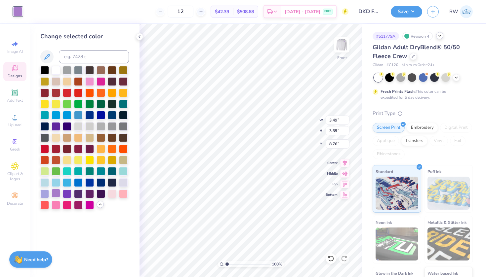
click at [56, 196] on div at bounding box center [56, 193] width 9 height 9
click at [64, 193] on div at bounding box center [67, 193] width 9 height 9
click at [58, 194] on div at bounding box center [56, 193] width 9 height 9
click at [140, 37] on icon at bounding box center [139, 36] width 5 height 5
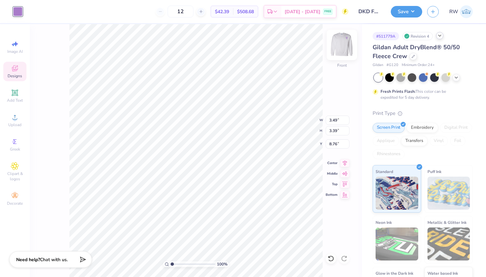
click at [345, 47] on img at bounding box center [341, 45] width 26 height 26
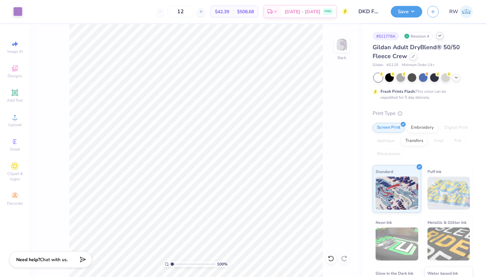
click at [437, 39] on div at bounding box center [439, 35] width 7 height 7
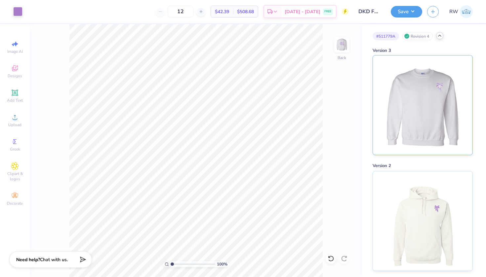
click at [436, 121] on img at bounding box center [422, 104] width 82 height 99
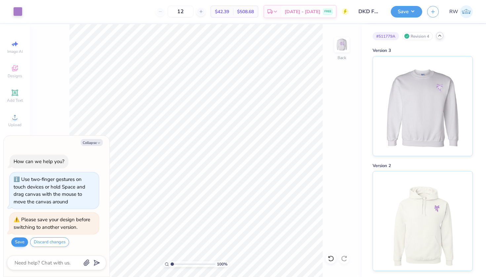
click at [18, 242] on button "Save" at bounding box center [19, 242] width 17 height 10
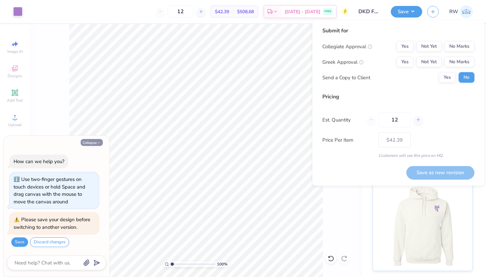
click at [95, 142] on button "Collapse" at bounding box center [92, 142] width 22 height 7
type textarea "x"
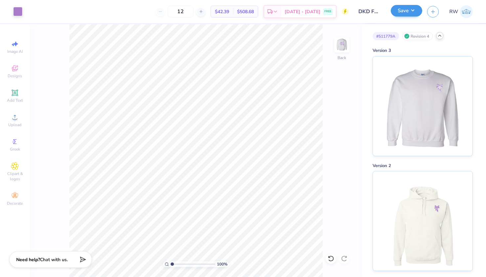
click at [413, 13] on button "Save" at bounding box center [405, 11] width 31 height 12
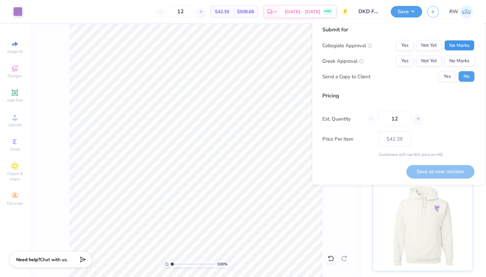
click at [461, 49] on button "No Marks" at bounding box center [459, 45] width 30 height 11
click at [413, 58] on button "Yes" at bounding box center [404, 61] width 17 height 11
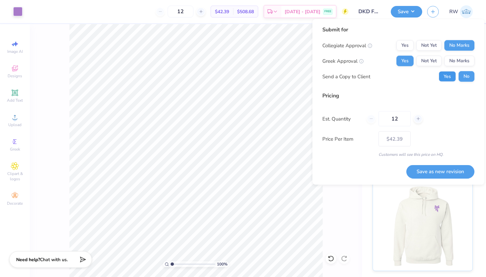
click at [450, 74] on button "Yes" at bounding box center [446, 76] width 17 height 11
click at [449, 172] on button "Save as new revision" at bounding box center [440, 172] width 68 height 14
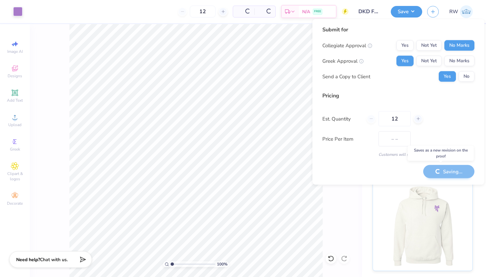
type input "$42.39"
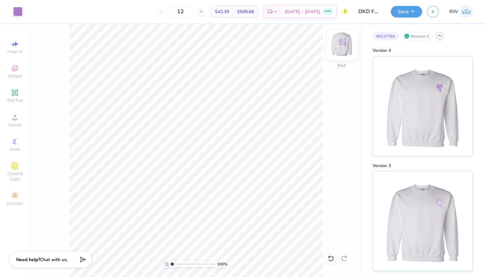
click at [343, 40] on img at bounding box center [341, 45] width 26 height 26
click at [348, 43] on img at bounding box center [341, 45] width 26 height 26
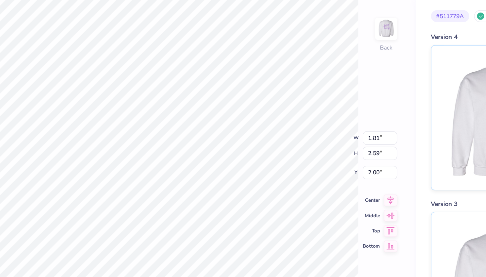
type input "7.29"
type input "2.10"
type input "2.99"
type input "1.80"
type input "2.54"
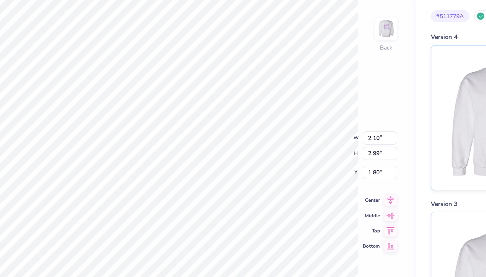
type input "3.62"
type input "1.81"
type input "2.59"
type input "6.66"
type input "2.87"
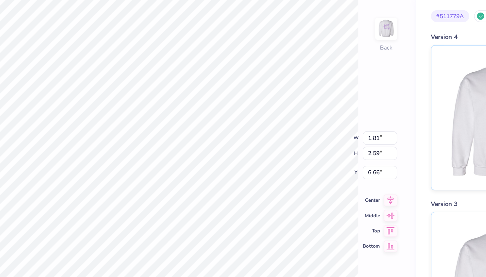
type input "4.10"
type input "1.80"
type input "2.65"
type input "3.79"
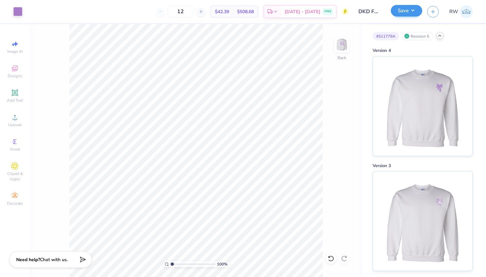
click at [406, 15] on button "Save" at bounding box center [405, 11] width 31 height 12
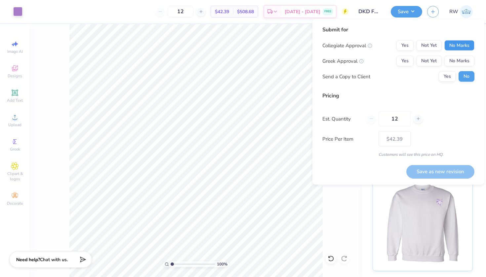
click at [468, 42] on button "No Marks" at bounding box center [459, 45] width 30 height 11
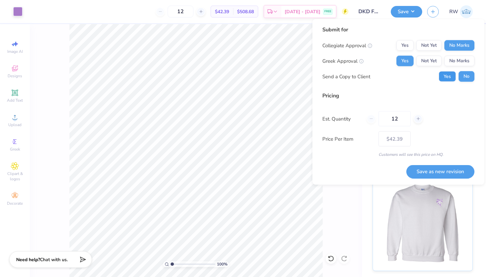
click at [450, 74] on button "Yes" at bounding box center [446, 76] width 17 height 11
click at [450, 170] on button "Save as new revision" at bounding box center [440, 172] width 68 height 14
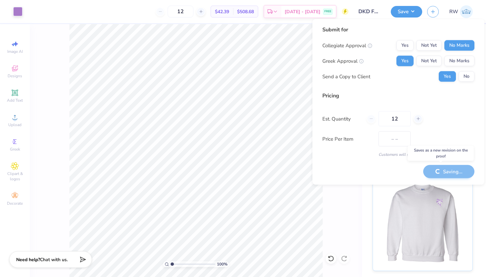
type input "$42.39"
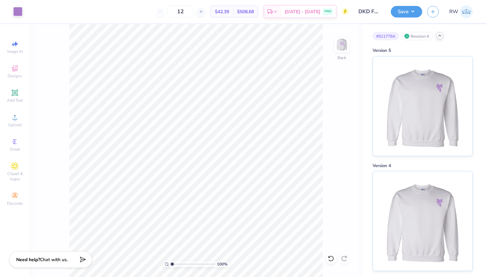
click at [439, 37] on icon at bounding box center [439, 35] width 5 height 5
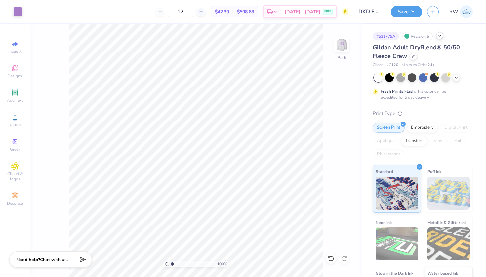
click at [427, 36] on div "Revision 6" at bounding box center [417, 36] width 30 height 8
click at [441, 38] on icon at bounding box center [439, 35] width 5 height 5
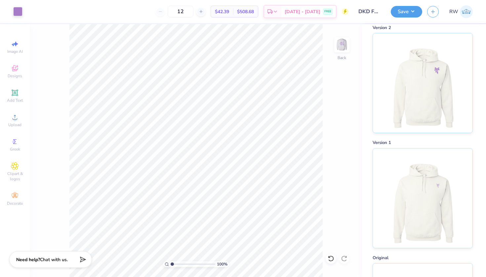
scroll to position [359, 0]
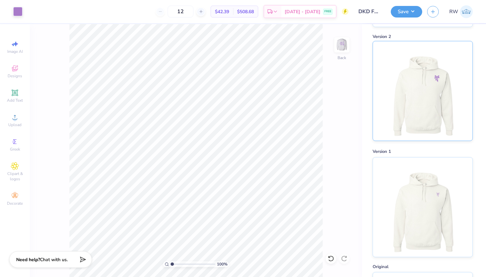
click at [414, 90] on img at bounding box center [422, 90] width 82 height 99
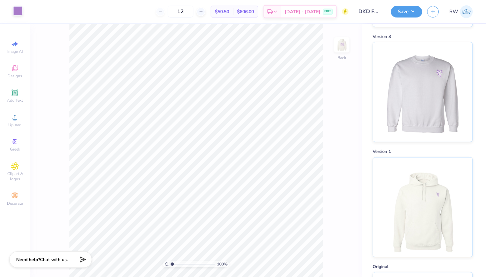
click at [19, 12] on div at bounding box center [17, 10] width 9 height 9
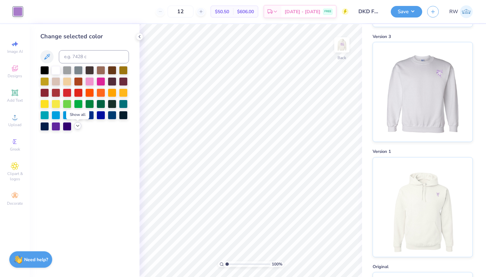
click at [77, 127] on icon at bounding box center [77, 125] width 5 height 5
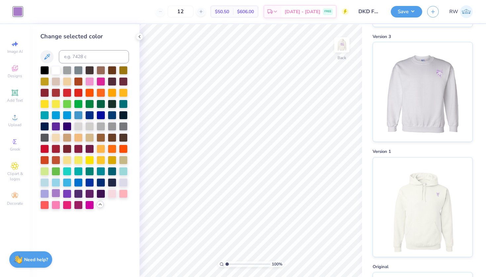
click at [56, 194] on div at bounding box center [56, 193] width 9 height 9
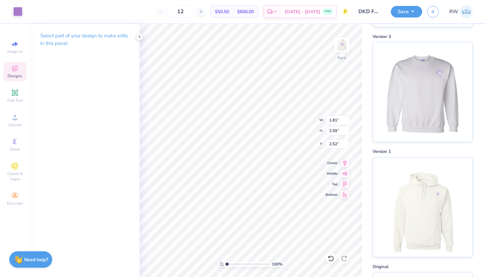
type input "2.52"
click at [344, 45] on img at bounding box center [341, 45] width 26 height 26
click at [346, 43] on img at bounding box center [341, 45] width 26 height 26
type input "2.33"
type input "3.34"
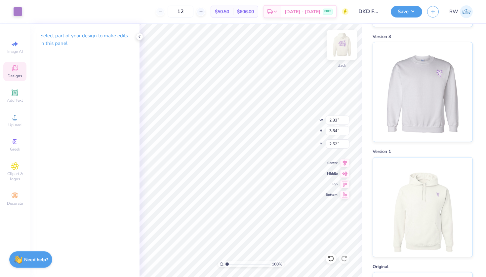
type input "5.84"
type input "2.10"
type input "2.99"
type input "2.32"
type input "2.33"
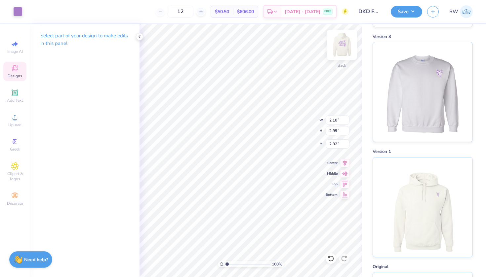
type input "3.34"
type input "5.84"
type input "1.75"
type input "2.50"
type input "2.32"
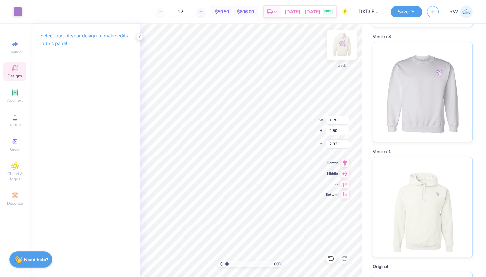
type input "2.56"
type input "2.01"
type input "2.87"
type input "2.32"
click at [342, 48] on img at bounding box center [341, 45] width 26 height 26
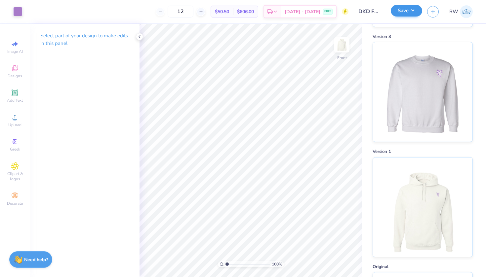
click at [406, 11] on button "Save" at bounding box center [405, 11] width 31 height 12
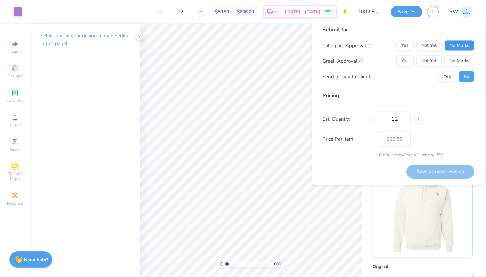
click at [460, 47] on button "No Marks" at bounding box center [459, 45] width 30 height 11
click at [409, 59] on button "Yes" at bounding box center [404, 61] width 17 height 11
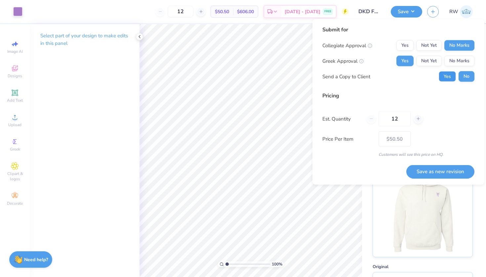
click at [450, 76] on button "Yes" at bounding box center [446, 76] width 17 height 11
click at [442, 175] on button "Save as new revision" at bounding box center [440, 172] width 68 height 14
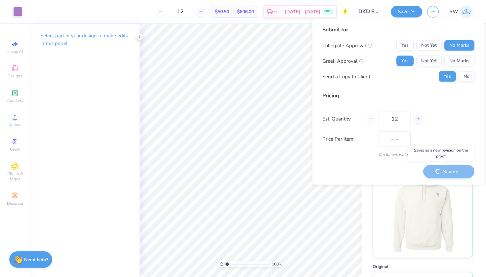
type input "$50.50"
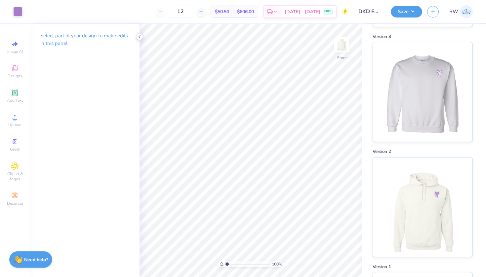
click at [141, 37] on icon at bounding box center [139, 36] width 5 height 5
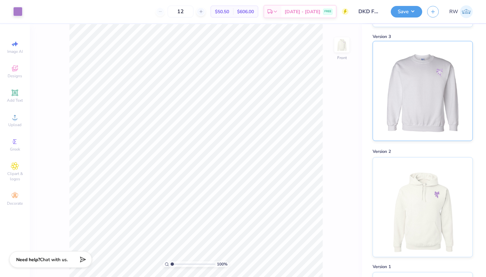
click at [410, 92] on img at bounding box center [422, 90] width 82 height 99
click at [414, 94] on img at bounding box center [422, 90] width 82 height 99
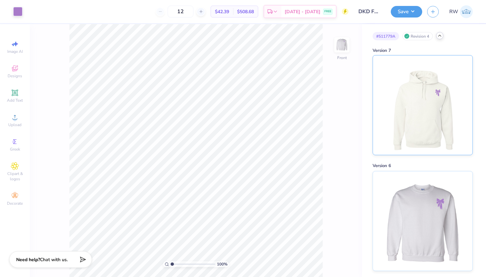
click at [423, 125] on img at bounding box center [422, 104] width 82 height 99
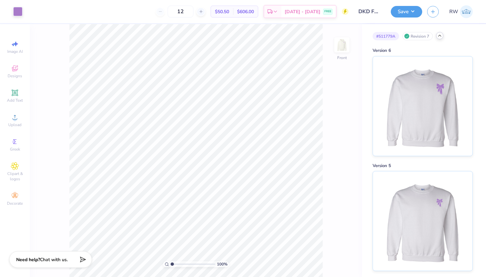
click at [350, 46] on div "100 % Front" at bounding box center [196, 150] width 332 height 253
click at [342, 46] on img at bounding box center [341, 45] width 26 height 26
type input "2.38"
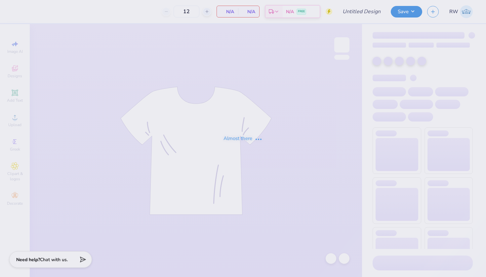
type input "DKD Fall Recruitment Associate Class Merch"
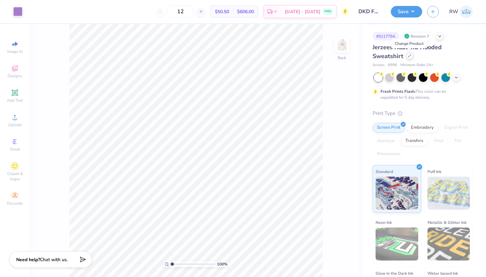
click at [410, 56] on icon at bounding box center [409, 55] width 3 height 3
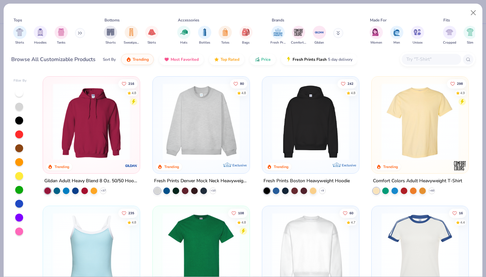
click at [79, 33] on icon at bounding box center [78, 33] width 1 height 2
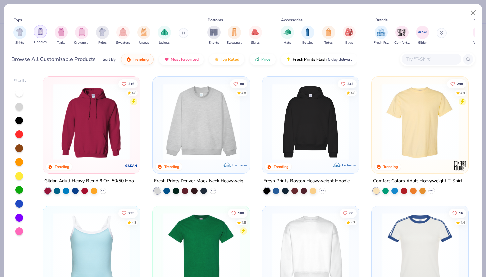
click at [43, 35] on img "filter for Hoodies" at bounding box center [40, 32] width 7 height 8
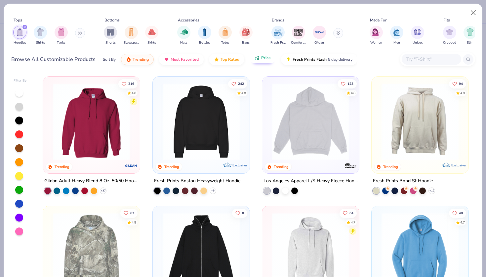
click at [263, 57] on span "Price" at bounding box center [266, 57] width 10 height 5
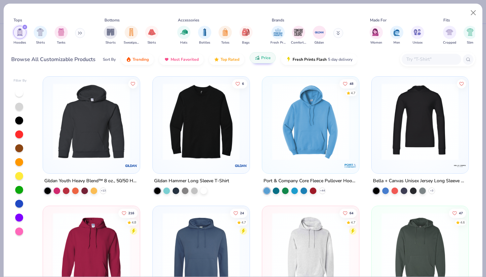
click at [265, 60] on span "Price" at bounding box center [266, 57] width 10 height 5
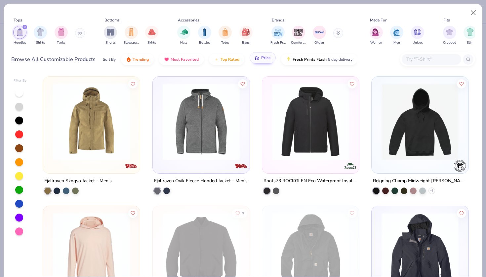
click at [262, 58] on span "Price" at bounding box center [266, 57] width 10 height 5
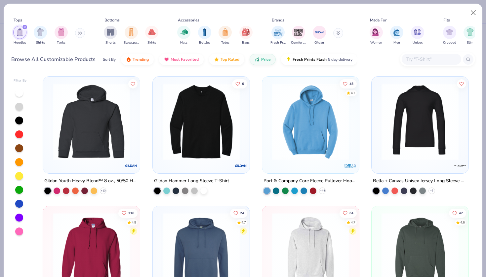
click at [338, 35] on icon at bounding box center [338, 34] width 2 height 1
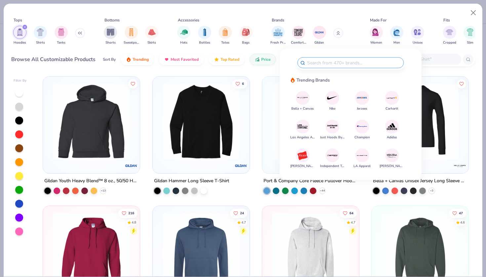
click at [300, 156] on img at bounding box center [303, 156] width 12 height 12
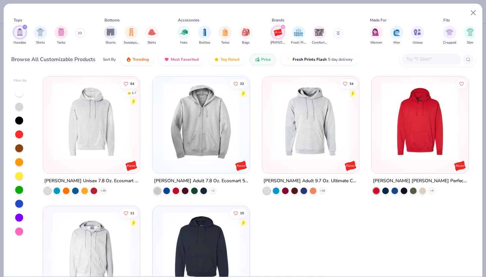
click at [126, 136] on img at bounding box center [92, 121] width 84 height 77
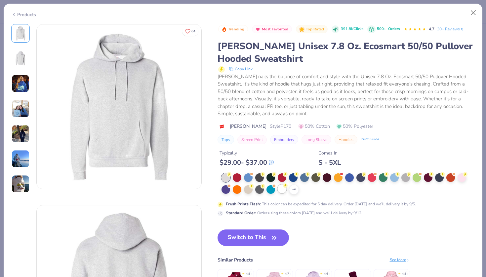
click at [282, 190] on div at bounding box center [281, 189] width 9 height 9
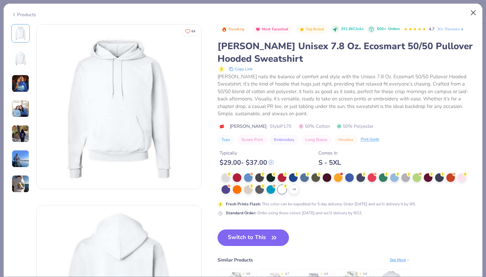
click at [475, 14] on button "Close" at bounding box center [473, 13] width 13 height 13
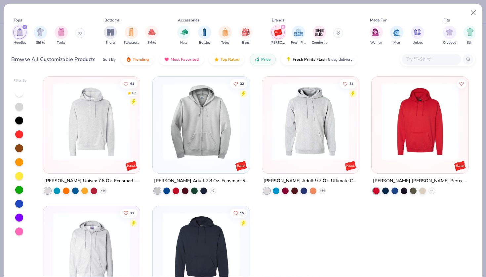
click at [224, 144] on img at bounding box center [201, 121] width 84 height 77
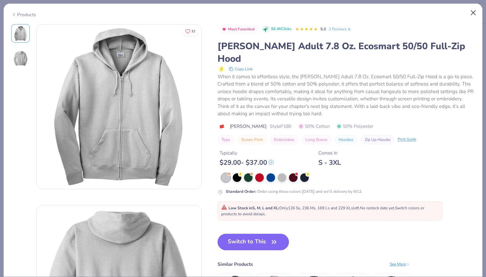
click at [469, 12] on button "Close" at bounding box center [473, 13] width 13 height 13
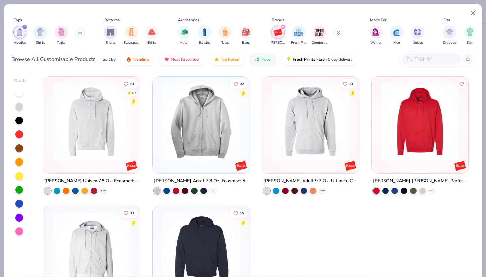
click at [305, 155] on img at bounding box center [311, 121] width 84 height 77
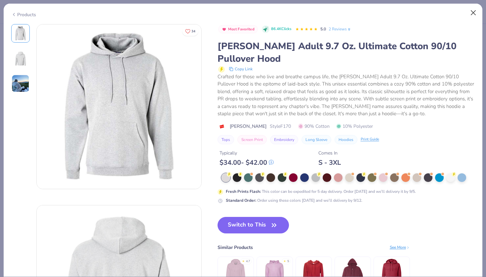
click at [473, 15] on button "Close" at bounding box center [473, 13] width 13 height 13
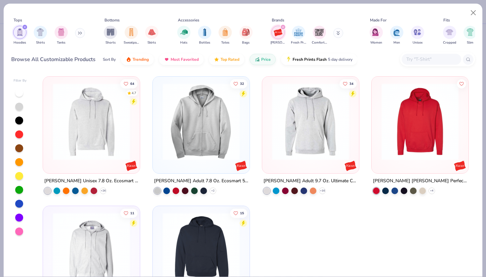
click at [201, 140] on img at bounding box center [201, 121] width 84 height 77
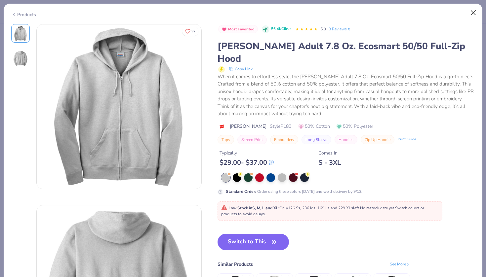
click at [473, 14] on button "Close" at bounding box center [473, 13] width 13 height 13
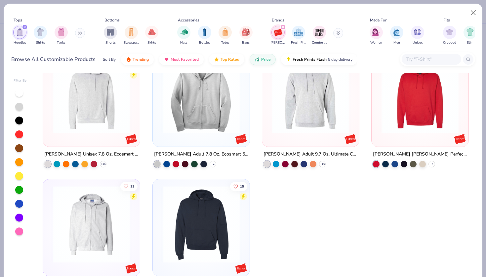
scroll to position [33, 0]
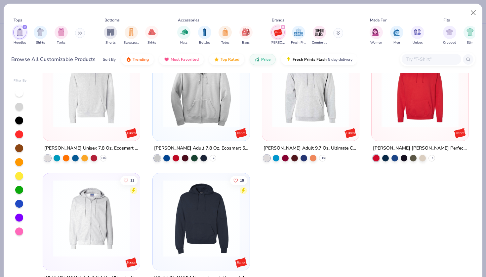
click at [440, 121] on img at bounding box center [420, 89] width 84 height 77
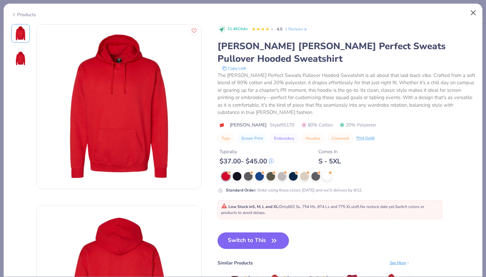
click at [477, 8] on button "Close" at bounding box center [473, 13] width 13 height 13
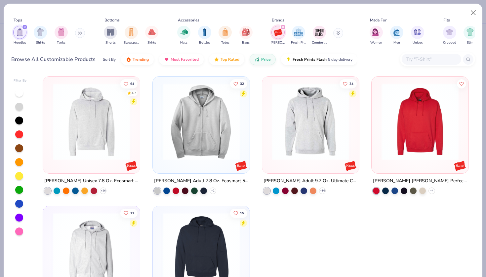
click at [282, 37] on img "filter for Hanes" at bounding box center [278, 32] width 10 height 10
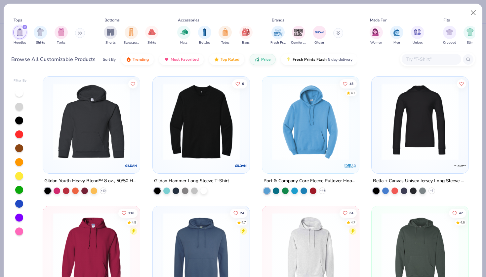
click at [340, 37] on button at bounding box center [338, 33] width 10 height 10
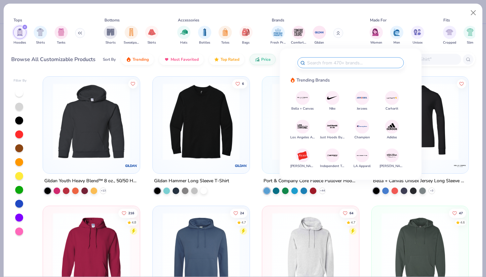
click at [336, 129] on img at bounding box center [332, 127] width 12 height 12
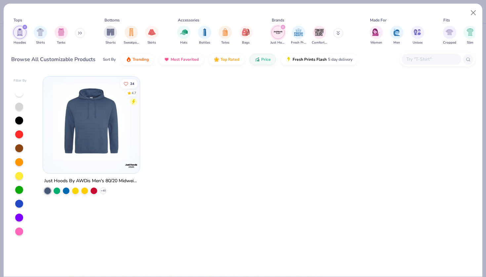
click at [94, 131] on img at bounding box center [92, 121] width 84 height 77
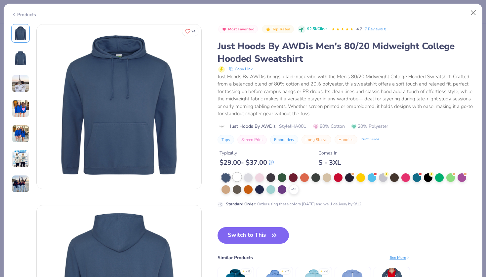
click at [237, 175] on div at bounding box center [237, 177] width 9 height 9
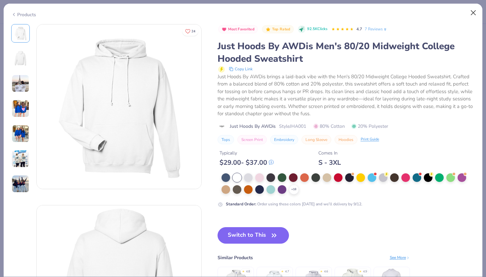
click at [474, 14] on button "Close" at bounding box center [473, 13] width 13 height 13
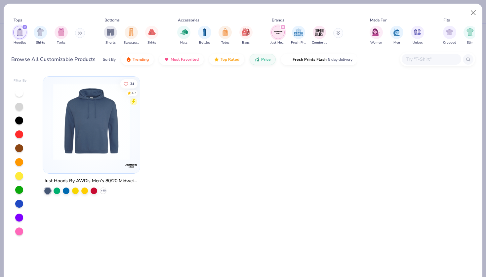
click at [337, 35] on icon at bounding box center [337, 33] width 3 height 4
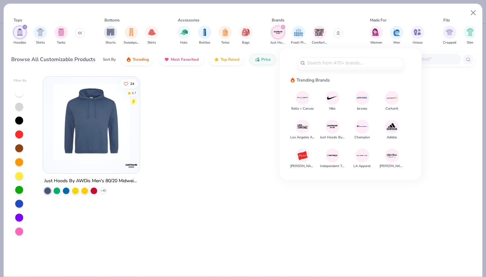
click at [300, 126] on img at bounding box center [303, 127] width 12 height 12
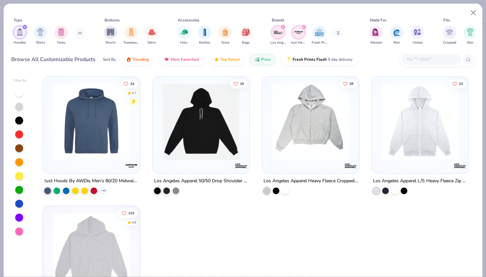
click at [281, 39] on div "Los Angeles Apparel" at bounding box center [277, 35] width 15 height 19
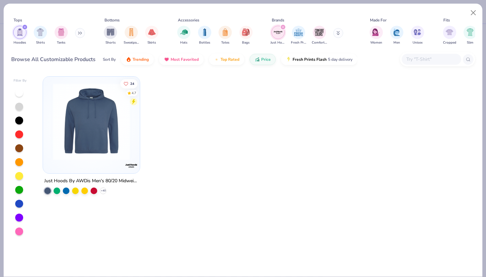
click at [281, 36] on img "filter for Just Hoods By AWDis" at bounding box center [278, 32] width 10 height 10
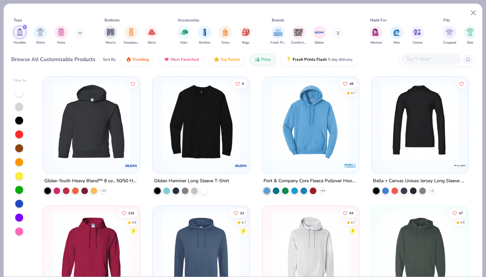
click at [337, 35] on icon at bounding box center [337, 33] width 3 height 4
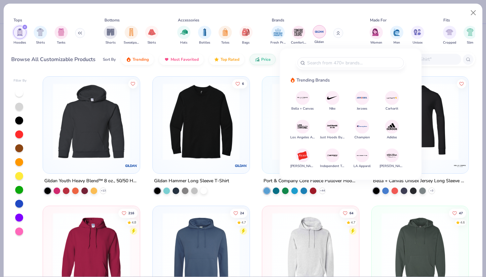
click at [318, 33] on img "filter for Gildan" at bounding box center [319, 32] width 10 height 10
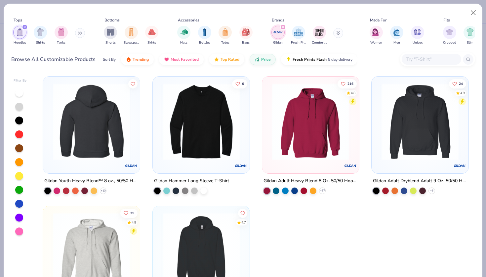
click at [175, 147] on img at bounding box center [201, 121] width 84 height 77
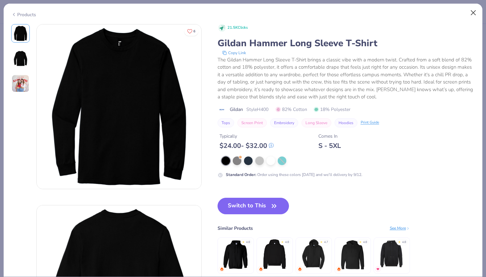
click at [473, 15] on button "Close" at bounding box center [473, 13] width 13 height 13
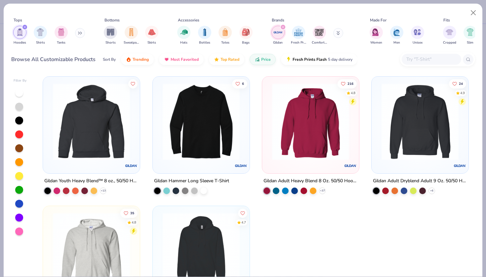
click at [216, 121] on img at bounding box center [201, 121] width 84 height 77
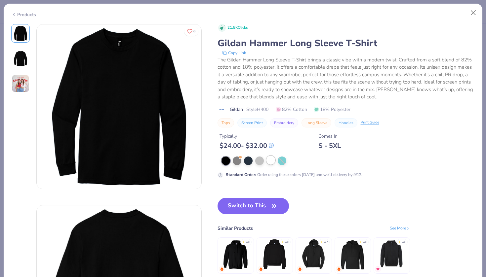
click at [272, 161] on div at bounding box center [270, 160] width 9 height 9
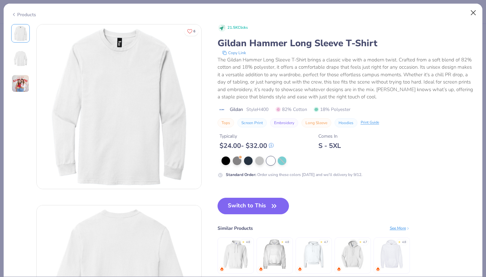
click at [471, 16] on button "Close" at bounding box center [473, 13] width 13 height 13
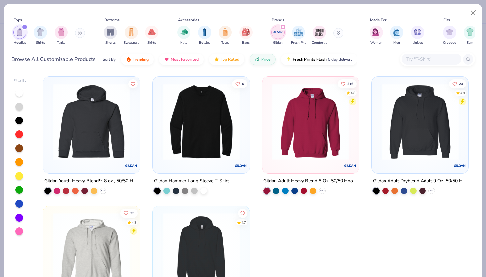
click at [330, 127] on img at bounding box center [311, 121] width 84 height 77
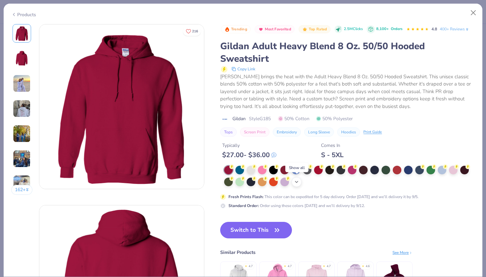
click at [300, 182] on div "+ 15" at bounding box center [296, 182] width 10 height 10
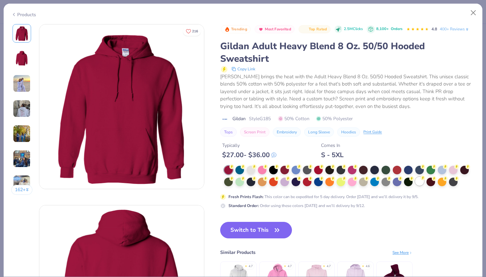
click at [422, 180] on div at bounding box center [419, 181] width 9 height 9
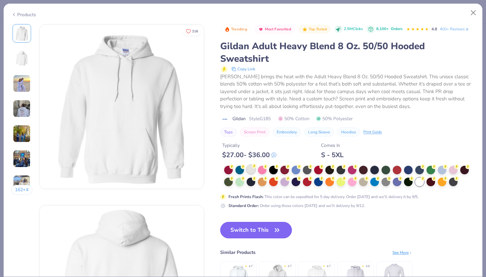
click at [251, 168] on div at bounding box center [250, 169] width 9 height 9
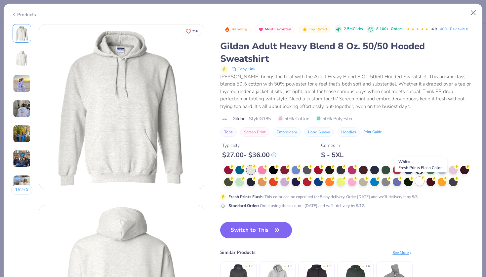
click at [416, 181] on div at bounding box center [419, 181] width 9 height 9
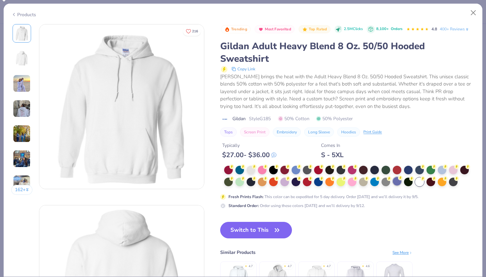
click at [398, 181] on div at bounding box center [396, 181] width 9 height 9
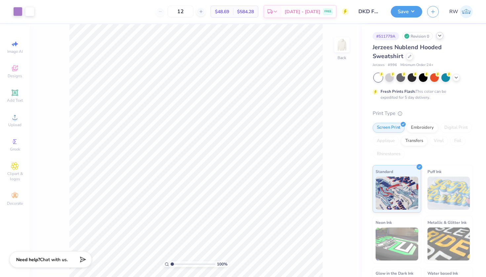
click at [441, 35] on icon at bounding box center [439, 35] width 5 height 5
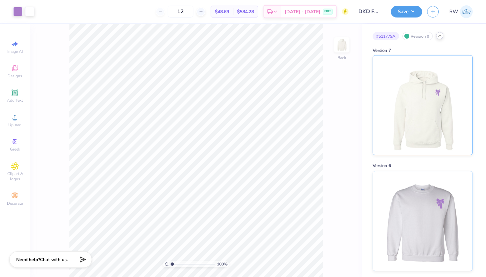
click at [425, 103] on img at bounding box center [422, 104] width 82 height 99
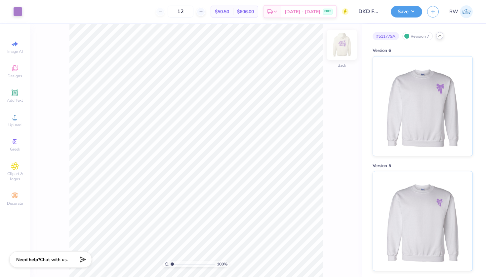
click at [344, 46] on img at bounding box center [341, 45] width 26 height 26
click at [342, 48] on img at bounding box center [341, 45] width 26 height 26
type input "5.58"
click at [338, 48] on img at bounding box center [341, 45] width 26 height 26
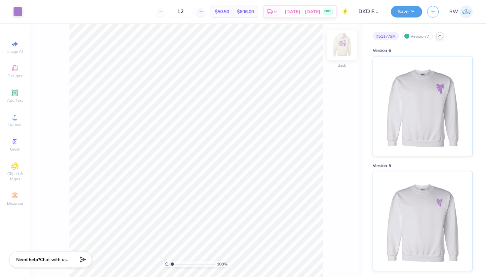
click at [341, 49] on img at bounding box center [341, 45] width 26 height 26
click at [331, 256] on icon at bounding box center [330, 258] width 7 height 7
click at [345, 49] on img at bounding box center [341, 45] width 26 height 26
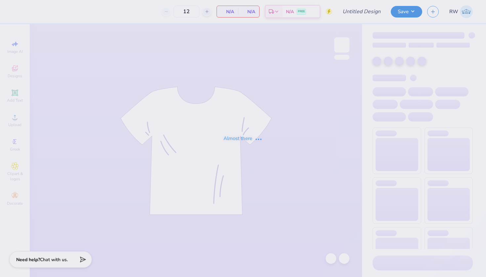
type input "DKD Fall Recruitment Associate Class Merch"
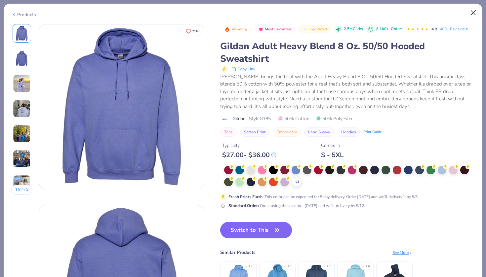
click at [471, 11] on button "Close" at bounding box center [473, 13] width 13 height 13
type input "DKD Fall Recruitment Associate Class Merch"
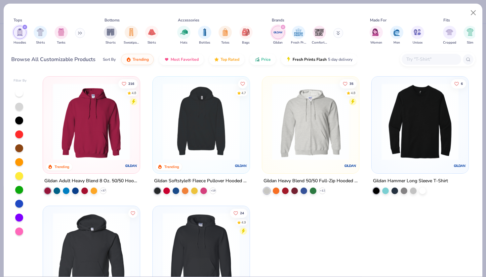
type textarea "x"
click at [430, 60] on input "text" at bounding box center [430, 59] width 51 height 8
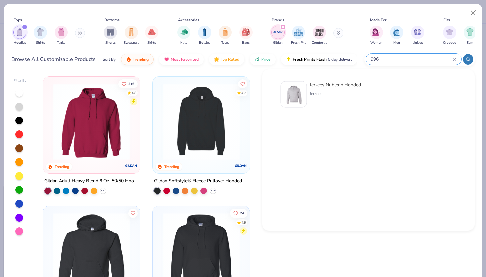
type input "996"
click at [298, 100] on img at bounding box center [293, 94] width 20 height 20
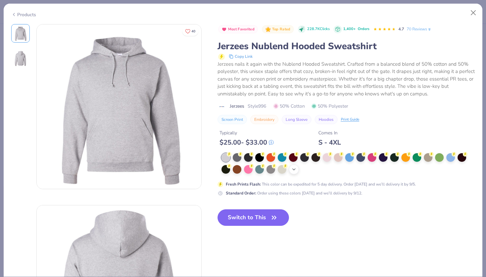
click at [294, 168] on icon at bounding box center [293, 169] width 5 height 5
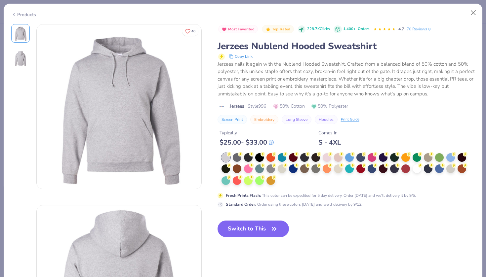
click at [280, 179] on div at bounding box center [347, 169] width 253 height 32
click at [416, 170] on div at bounding box center [416, 168] width 9 height 9
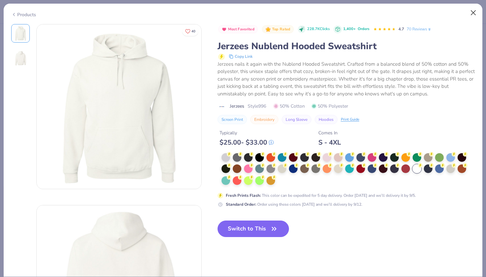
click at [473, 13] on button "Close" at bounding box center [473, 13] width 13 height 13
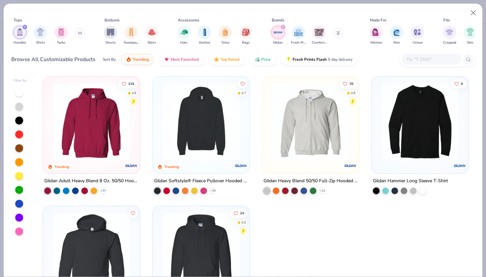
click at [335, 34] on button at bounding box center [338, 33] width 10 height 10
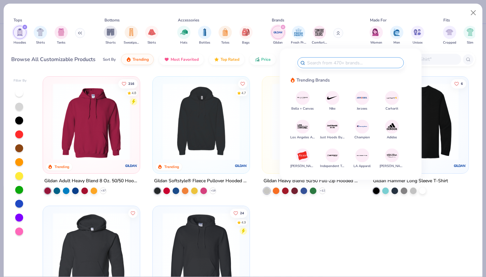
click at [276, 30] on img "filter for Gildan" at bounding box center [278, 32] width 10 height 10
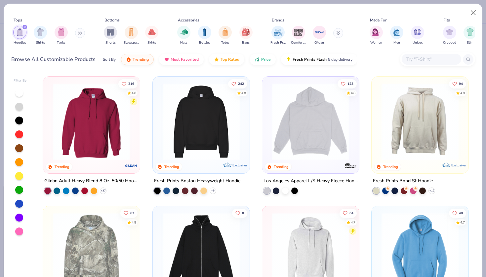
click at [338, 32] on button at bounding box center [338, 33] width 10 height 10
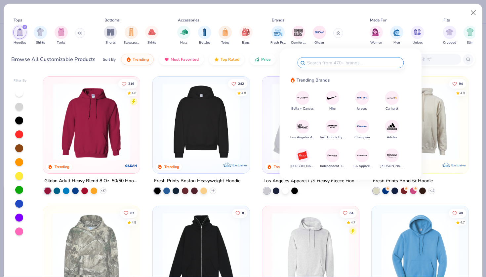
click at [361, 98] on img at bounding box center [362, 98] width 12 height 12
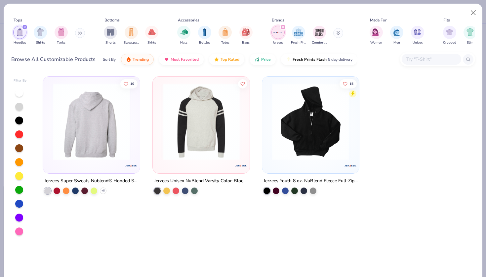
click at [114, 150] on div at bounding box center [91, 121] width 251 height 77
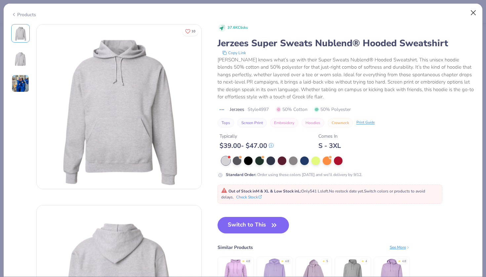
click at [470, 11] on button "Close" at bounding box center [473, 13] width 13 height 13
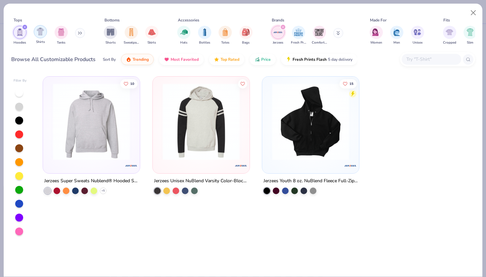
click at [41, 38] on div "Shirts" at bounding box center [40, 34] width 13 height 19
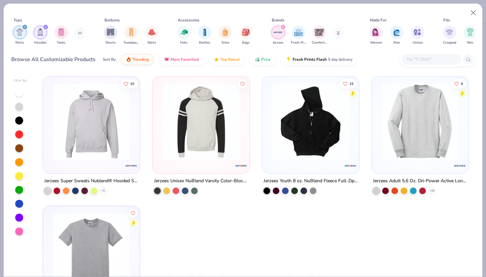
click at [38, 34] on img "filter for Hoodies" at bounding box center [40, 32] width 7 height 8
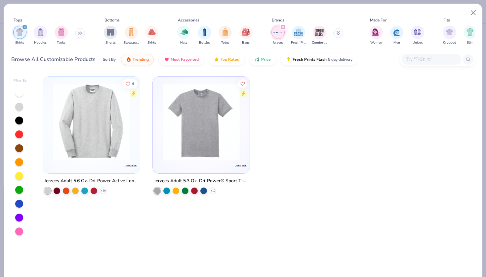
click at [22, 34] on img "filter for Shirts" at bounding box center [20, 32] width 8 height 8
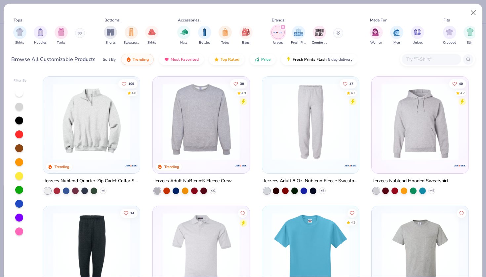
click at [79, 34] on icon at bounding box center [78, 33] width 1 height 2
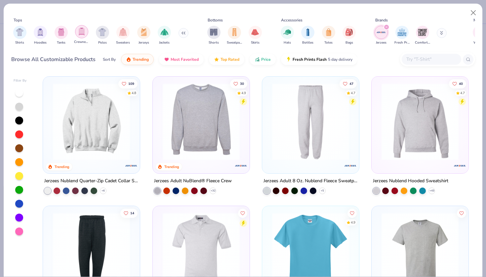
click at [86, 35] on div "filter for Crewnecks" at bounding box center [81, 31] width 13 height 13
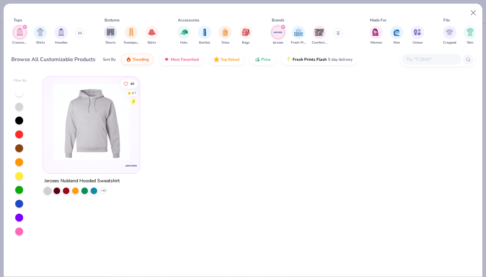
click at [21, 32] on img "filter for Crewnecks" at bounding box center [19, 32] width 7 height 8
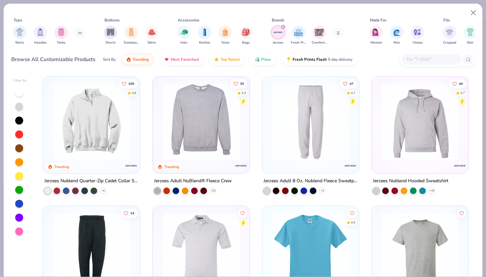
click at [82, 34] on icon at bounding box center [80, 32] width 4 height 3
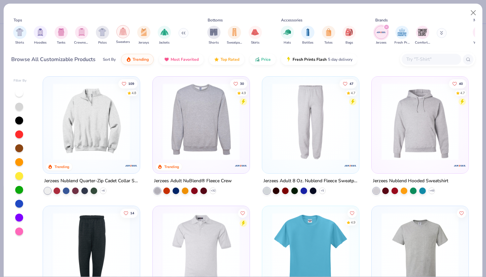
click at [128, 34] on div "filter for Sweaters" at bounding box center [122, 31] width 13 height 13
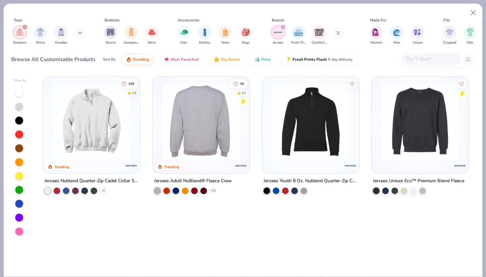
click at [190, 151] on img at bounding box center [201, 121] width 84 height 77
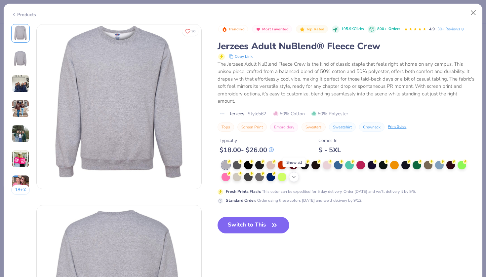
click at [293, 177] on icon at bounding box center [293, 176] width 5 height 5
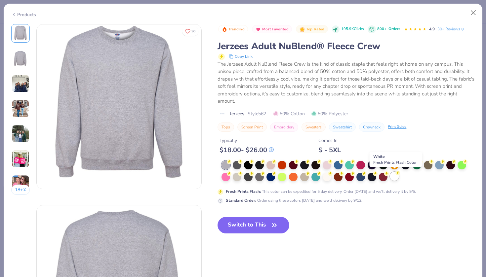
click at [394, 176] on div at bounding box center [394, 176] width 9 height 9
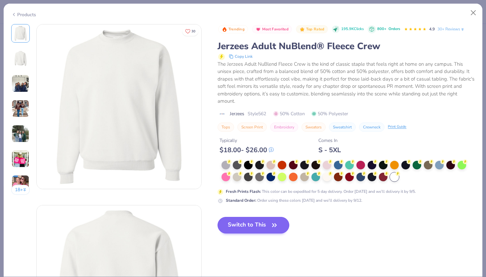
click at [262, 229] on button "Switch to This" at bounding box center [253, 225] width 72 height 17
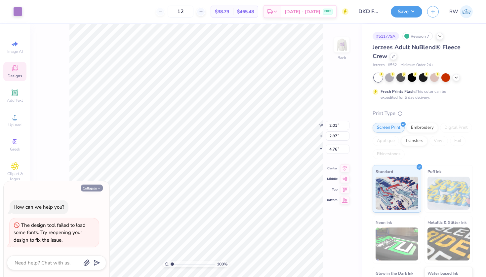
click at [98, 189] on icon "button" at bounding box center [99, 189] width 4 height 4
type textarea "x"
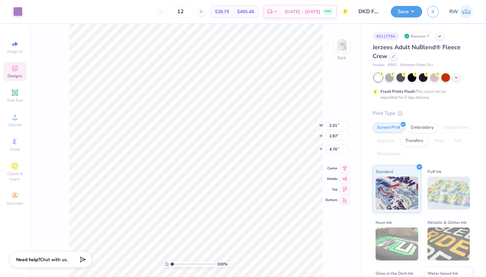
type input "2.15"
type input "2.10"
type input "2.99"
type input "4.59"
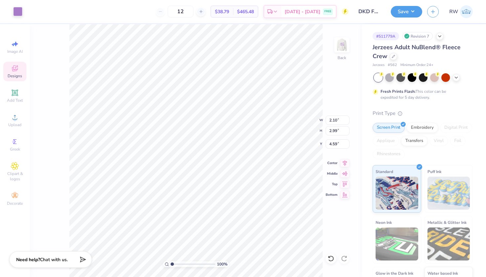
type input "2.01"
type input "2.87"
type input "1.29"
type input "1.98"
type input "2.24"
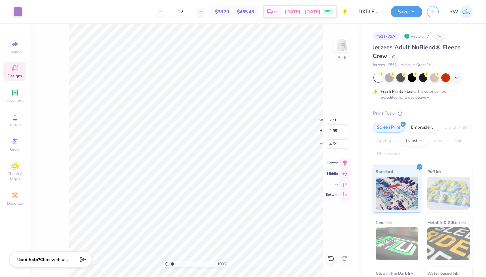
type input "9.47"
type input "2.01"
type input "2.87"
type input "2.28"
type input "2.32"
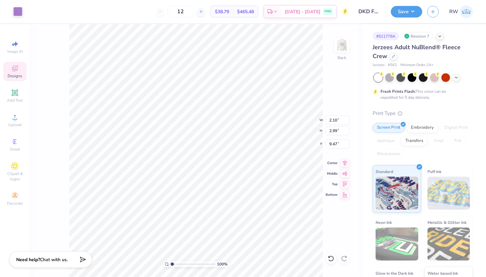
type input "2.32"
click at [346, 50] on img at bounding box center [341, 45] width 26 height 26
type input "5.19"
type input "6.36"
click at [339, 50] on img at bounding box center [341, 45] width 26 height 26
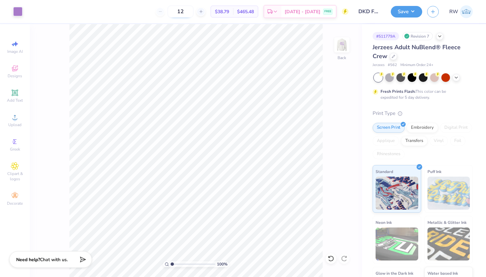
click at [193, 11] on input "12" at bounding box center [180, 12] width 26 height 12
type input "12"
click at [416, 12] on button "Save" at bounding box center [405, 11] width 31 height 12
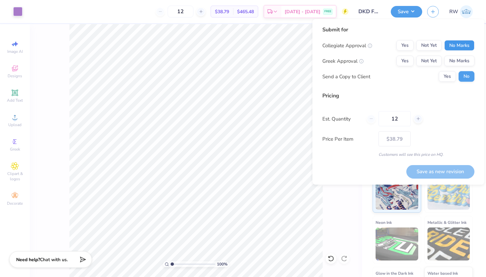
click at [468, 45] on button "No Marks" at bounding box center [459, 45] width 30 height 11
click at [404, 57] on button "Yes" at bounding box center [404, 61] width 17 height 11
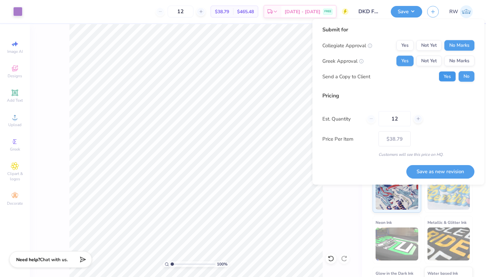
click at [450, 75] on button "Yes" at bounding box center [446, 76] width 17 height 11
click at [442, 173] on button "Save as new revision" at bounding box center [440, 172] width 68 height 14
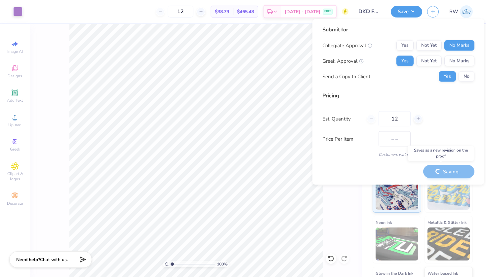
type input "$38.79"
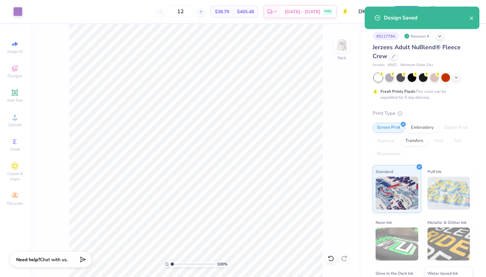
click at [444, 37] on div "# 511779A Revision 8" at bounding box center [422, 36] width 100 height 8
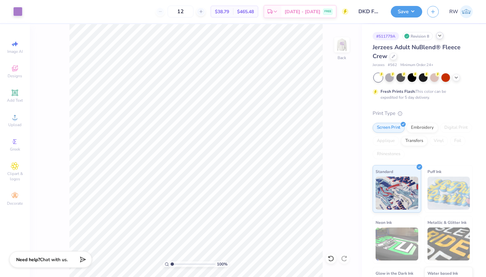
click at [440, 37] on icon at bounding box center [439, 35] width 5 height 5
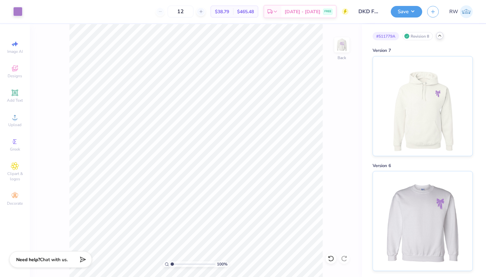
click at [440, 37] on icon at bounding box center [439, 35] width 5 height 5
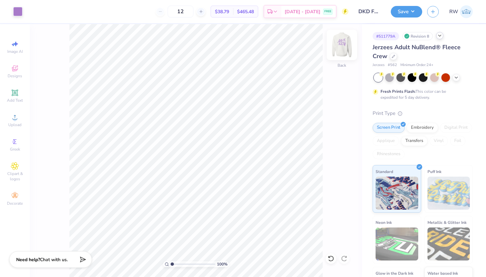
click at [343, 53] on img at bounding box center [341, 45] width 26 height 26
click at [343, 52] on img at bounding box center [341, 44] width 13 height 13
click at [37, 11] on div "12 $38.79 Per Item $465.48 Total Est. Delivery Sep 9 - 12 FREE" at bounding box center [187, 11] width 321 height 23
click at [16, 11] on div at bounding box center [17, 10] width 9 height 9
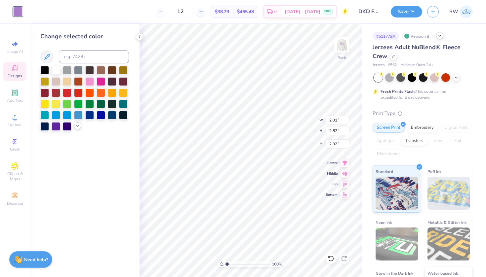
click at [79, 127] on icon at bounding box center [77, 125] width 5 height 5
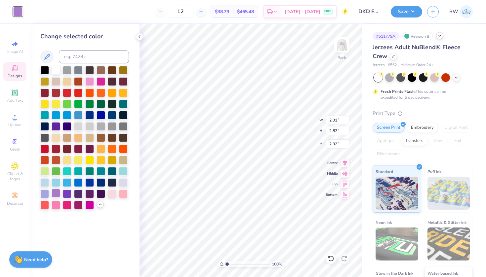
click at [56, 195] on div at bounding box center [56, 193] width 9 height 9
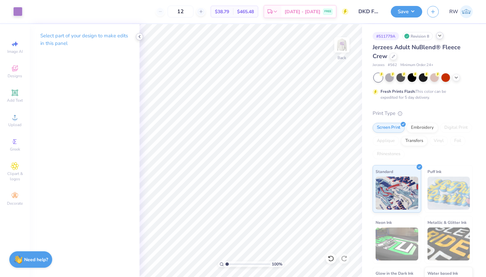
click at [138, 34] on icon at bounding box center [139, 36] width 5 height 5
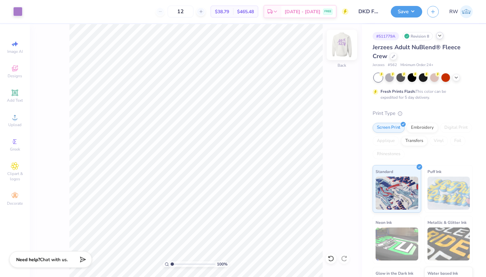
click at [334, 56] on div "Back" at bounding box center [341, 48] width 15 height 23
click at [336, 55] on img at bounding box center [341, 45] width 26 height 26
click at [438, 39] on div at bounding box center [439, 35] width 7 height 7
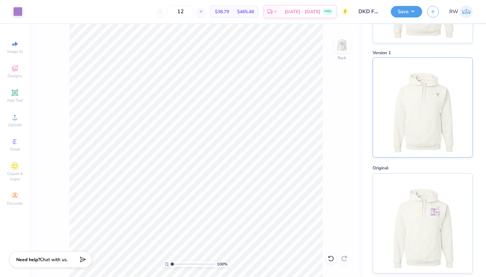
scroll to position [688, 0]
click at [410, 14] on button "Save" at bounding box center [405, 11] width 31 height 12
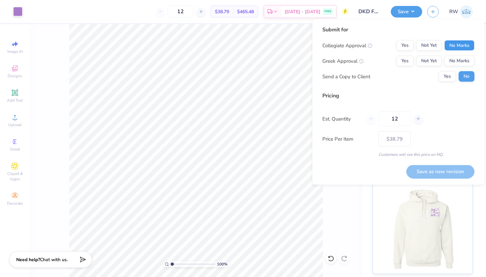
click at [455, 41] on button "No Marks" at bounding box center [459, 45] width 30 height 11
click at [404, 59] on button "Yes" at bounding box center [404, 61] width 17 height 11
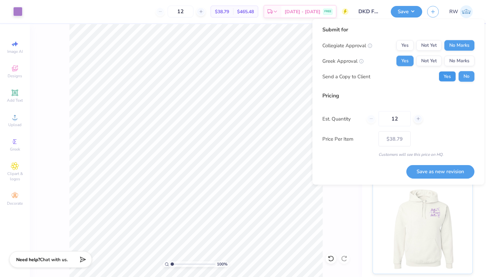
click at [452, 77] on button "Yes" at bounding box center [446, 76] width 17 height 11
click at [448, 170] on button "Save as new revision" at bounding box center [440, 172] width 68 height 14
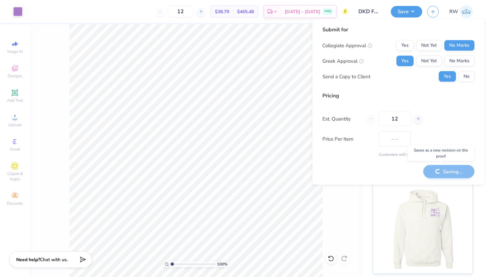
type input "$38.79"
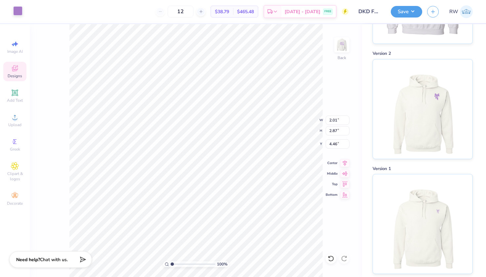
click at [19, 12] on div at bounding box center [17, 10] width 9 height 9
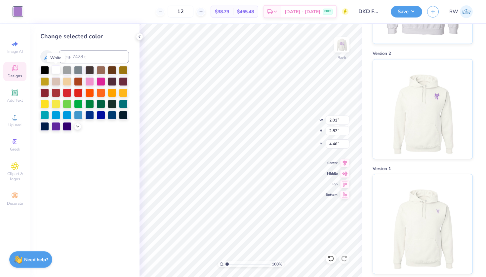
click at [58, 71] on div at bounding box center [56, 69] width 9 height 9
type input "2.38"
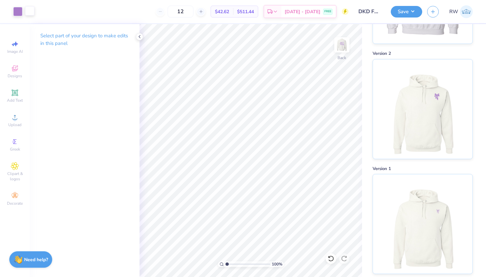
click at [33, 13] on div at bounding box center [29, 10] width 9 height 9
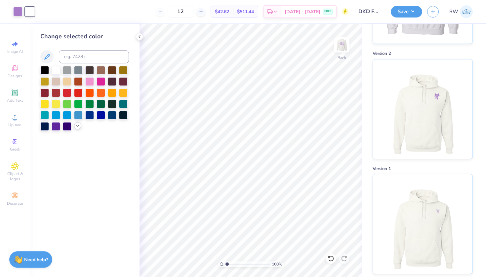
click at [78, 128] on icon at bounding box center [77, 125] width 5 height 5
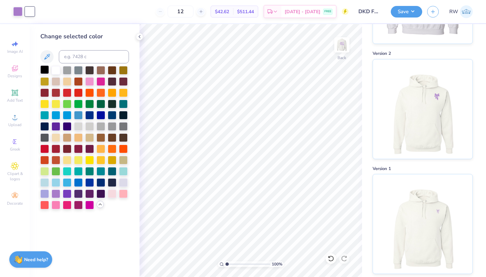
click at [45, 72] on div at bounding box center [44, 69] width 9 height 9
click at [57, 69] on div at bounding box center [56, 69] width 9 height 9
click at [70, 196] on div at bounding box center [67, 193] width 9 height 9
click at [345, 50] on img at bounding box center [341, 45] width 26 height 26
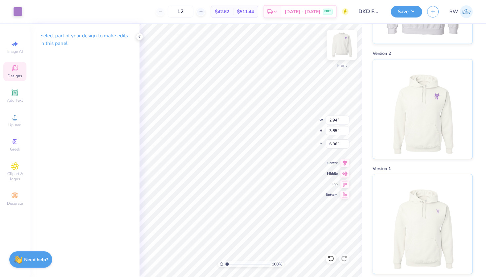
type input "5.81"
click at [20, 14] on div at bounding box center [17, 10] width 9 height 9
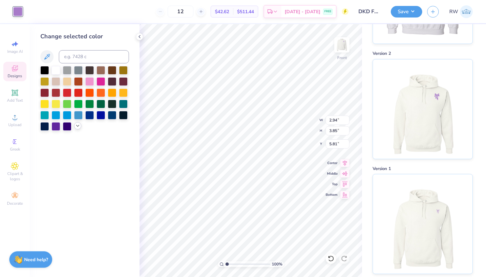
click at [77, 128] on icon at bounding box center [77, 125] width 5 height 5
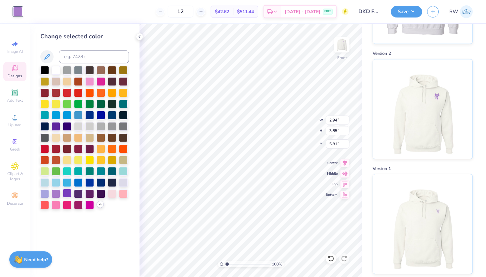
click at [68, 198] on div at bounding box center [67, 193] width 9 height 9
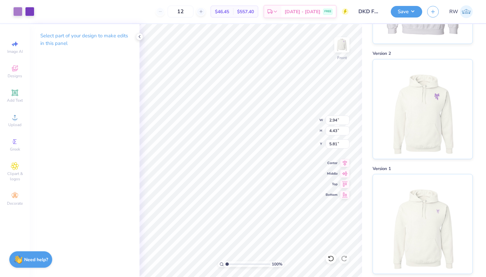
type input "6.03"
type input "6.58"
click at [331, 258] on icon at bounding box center [330, 258] width 7 height 7
type input "6.60"
click at [17, 7] on div at bounding box center [17, 10] width 9 height 9
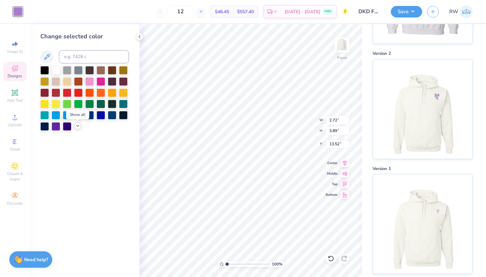
click at [76, 125] on icon at bounding box center [77, 125] width 5 height 5
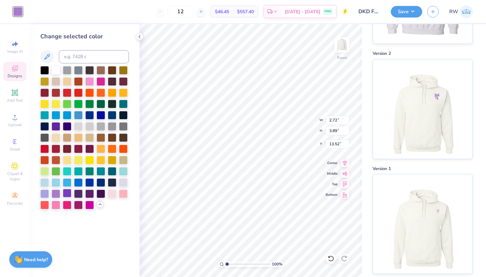
click at [69, 194] on div at bounding box center [67, 193] width 9 height 9
type input "12.12"
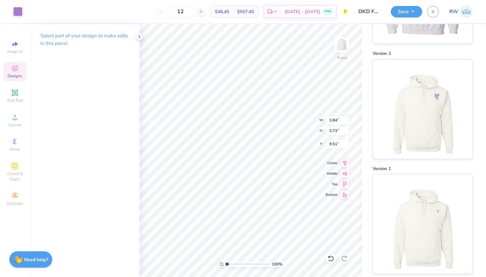
type input "9.52"
type input "3.79"
type input "3.44"
click at [22, 13] on div at bounding box center [17, 10] width 9 height 9
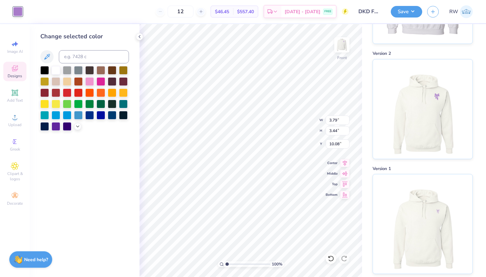
click at [18, 15] on div at bounding box center [17, 11] width 9 height 9
click at [80, 127] on icon at bounding box center [77, 125] width 5 height 5
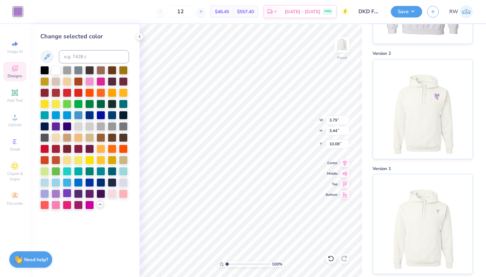
click at [66, 195] on div at bounding box center [67, 193] width 9 height 9
type input "9.81"
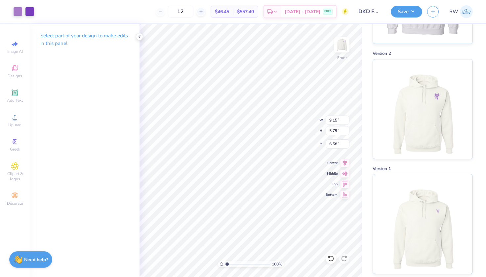
type input "6.63"
type input "6.93"
click at [343, 47] on img at bounding box center [341, 45] width 26 height 26
click at [140, 37] on icon at bounding box center [139, 36] width 5 height 5
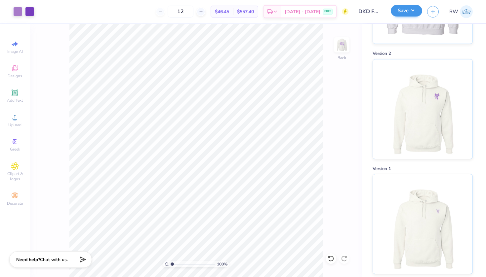
click at [417, 11] on button "Save" at bounding box center [405, 11] width 31 height 12
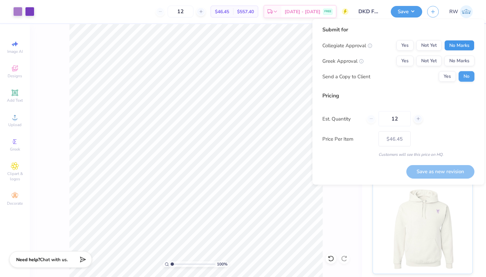
click at [465, 42] on button "No Marks" at bounding box center [459, 45] width 30 height 11
click at [405, 64] on button "Yes" at bounding box center [404, 61] width 17 height 11
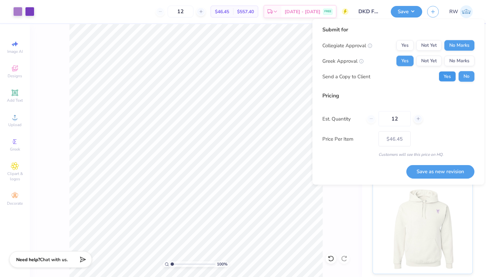
click at [450, 77] on button "Yes" at bounding box center [446, 76] width 17 height 11
click at [447, 173] on button "Save as new revision" at bounding box center [440, 172] width 68 height 14
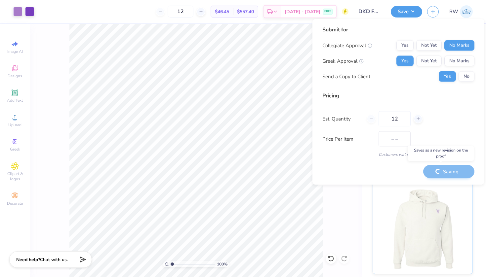
type input "$46.45"
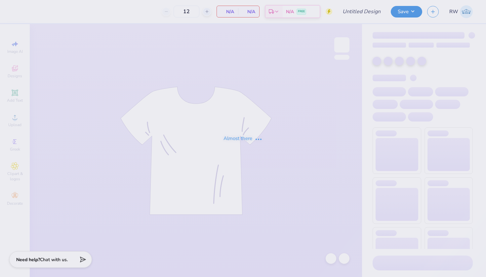
type input "DKD Fall Recruitment Associate Class Merch"
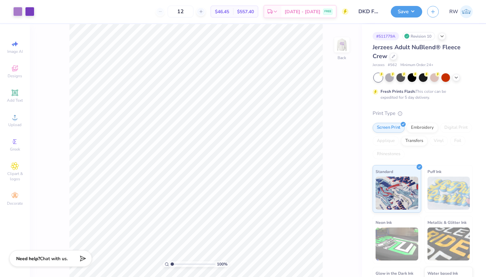
click at [62, 261] on span "Chat with us." at bounding box center [54, 259] width 28 height 6
